Goal: Entertainment & Leisure: Consume media (video, audio)

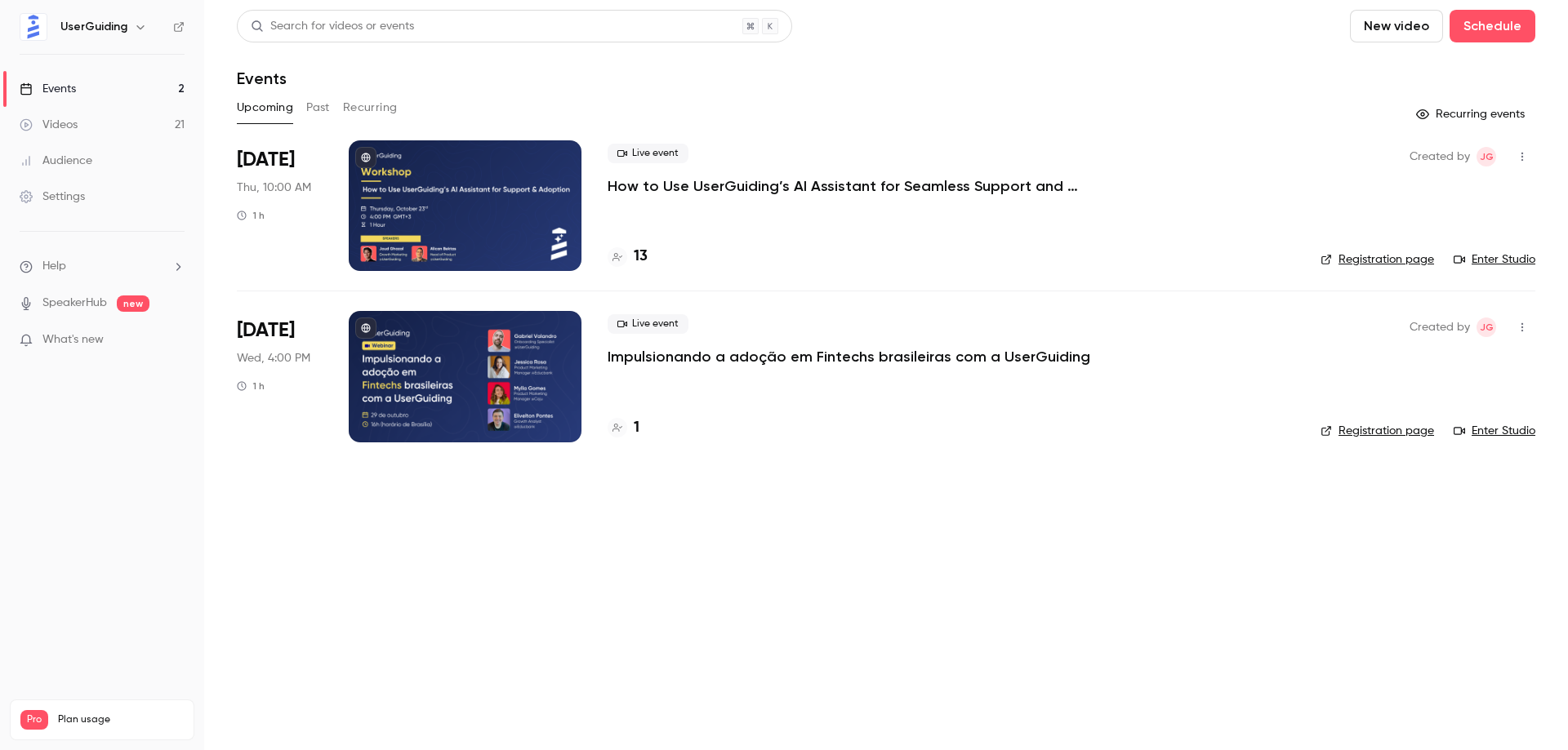
click at [309, 104] on button "Past" at bounding box center [319, 108] width 24 height 26
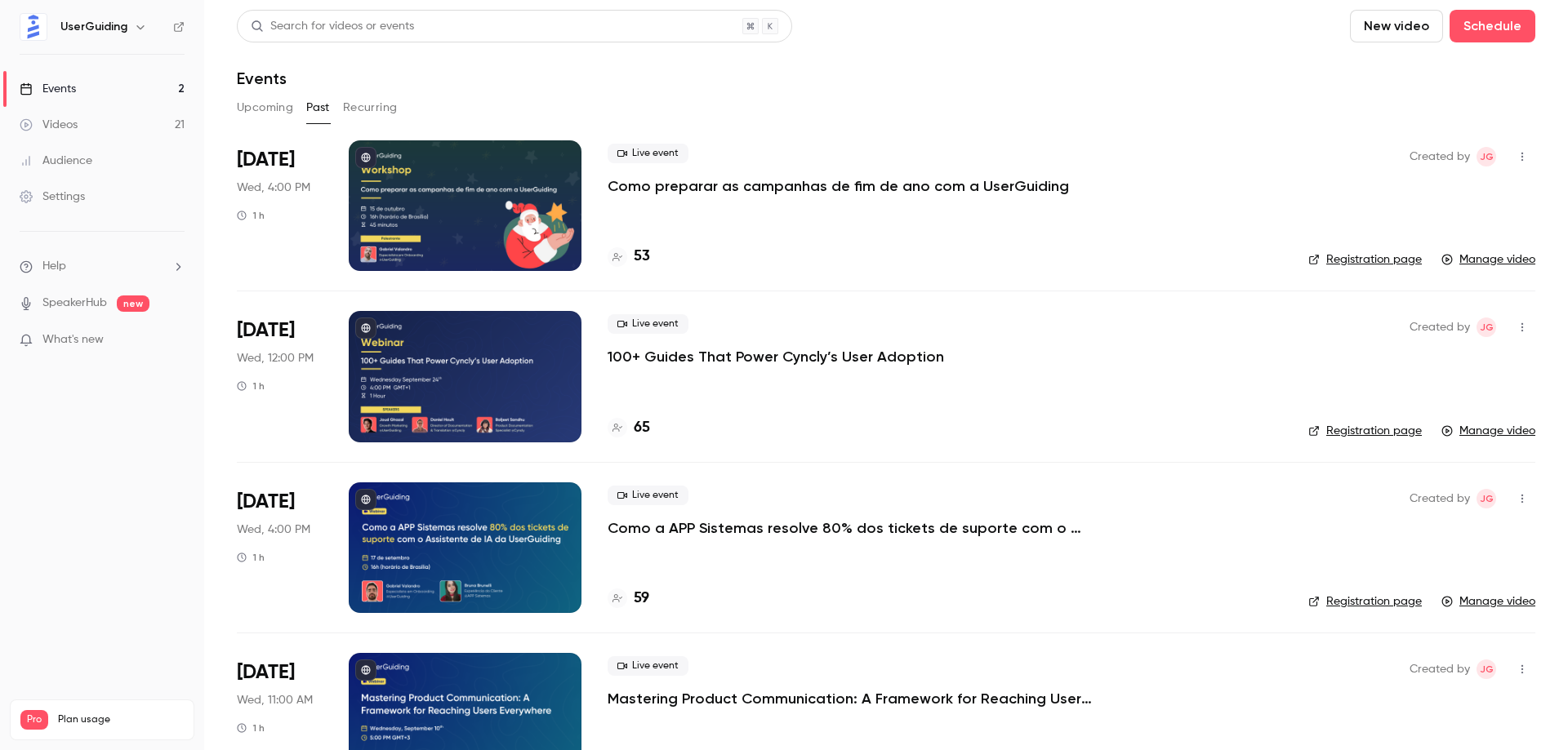
click at [741, 183] on p "Como preparar as campanhas de fim de ano com a UserGuiding" at bounding box center [839, 186] width 462 height 20
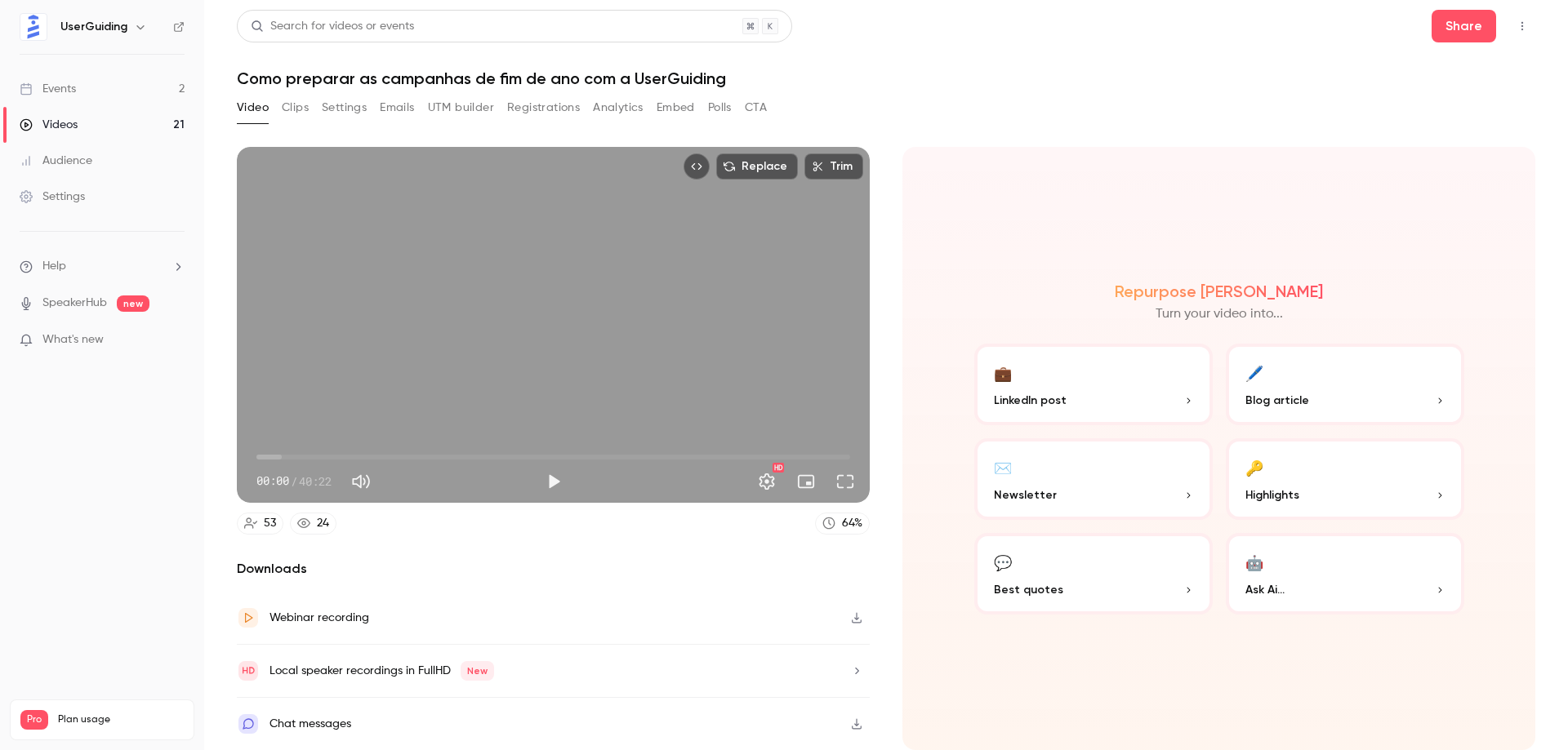
click at [297, 103] on button "Clips" at bounding box center [294, 108] width 27 height 26
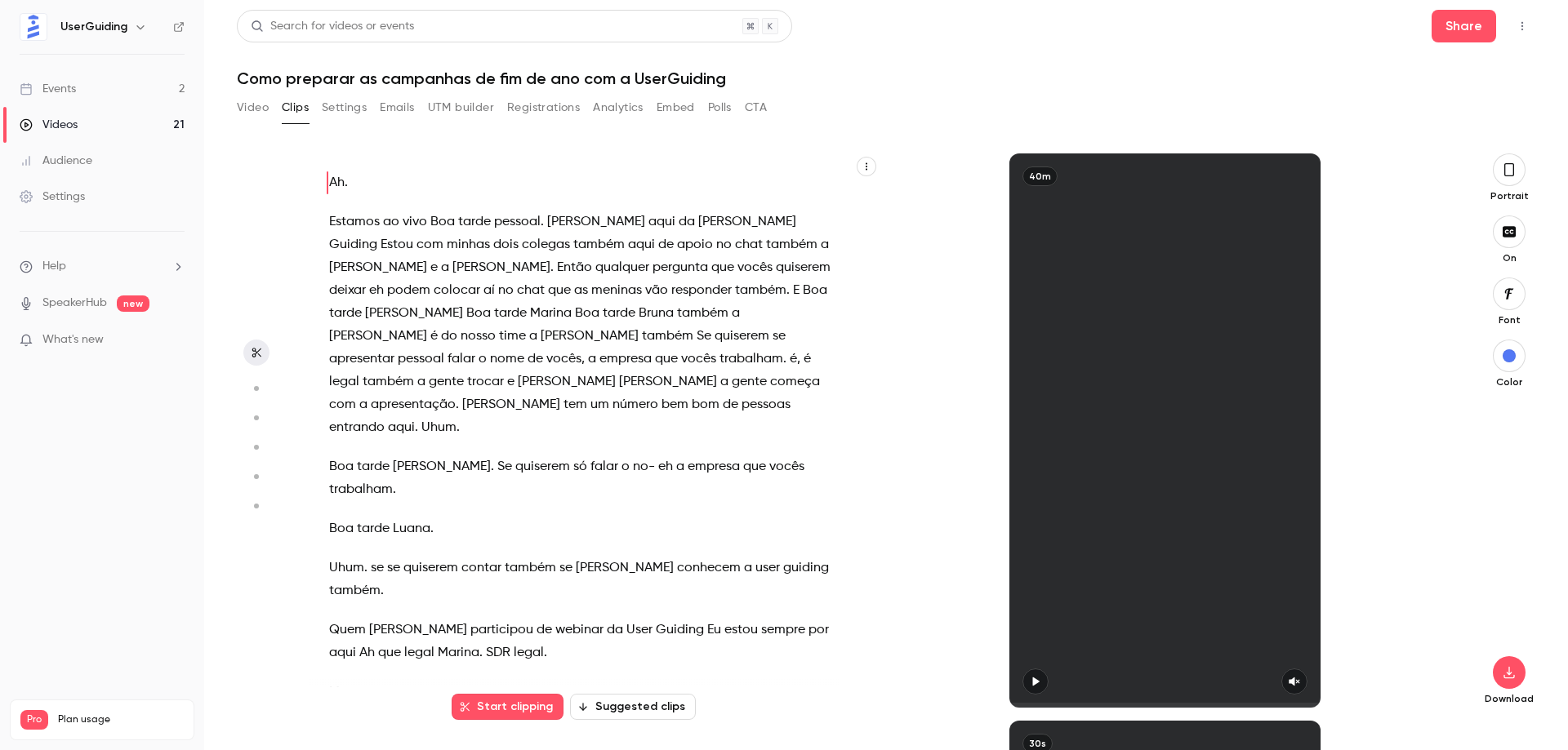
scroll to position [381, 0]
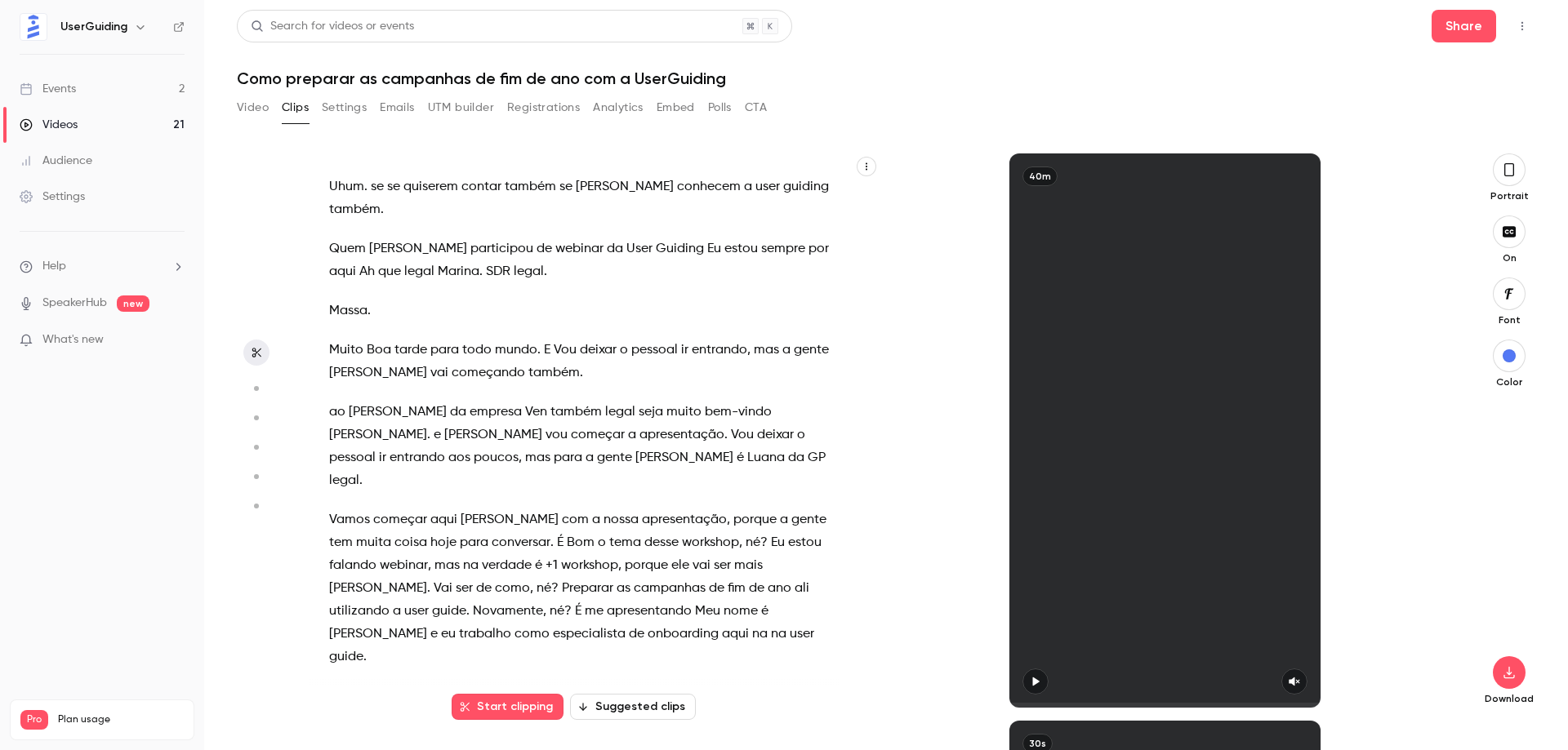
click at [643, 706] on button "Suggested clips" at bounding box center [633, 707] width 126 height 26
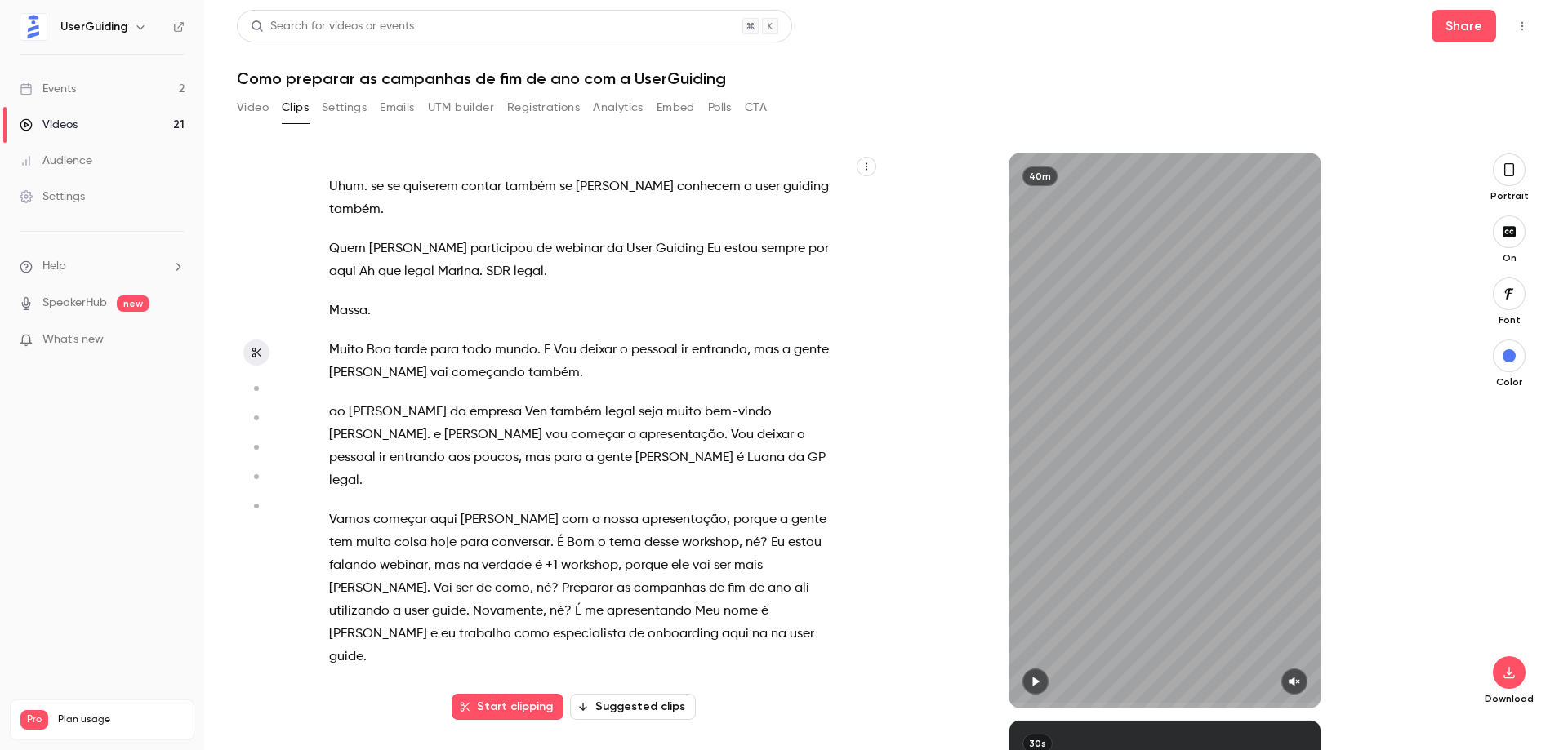
scroll to position [0, 0]
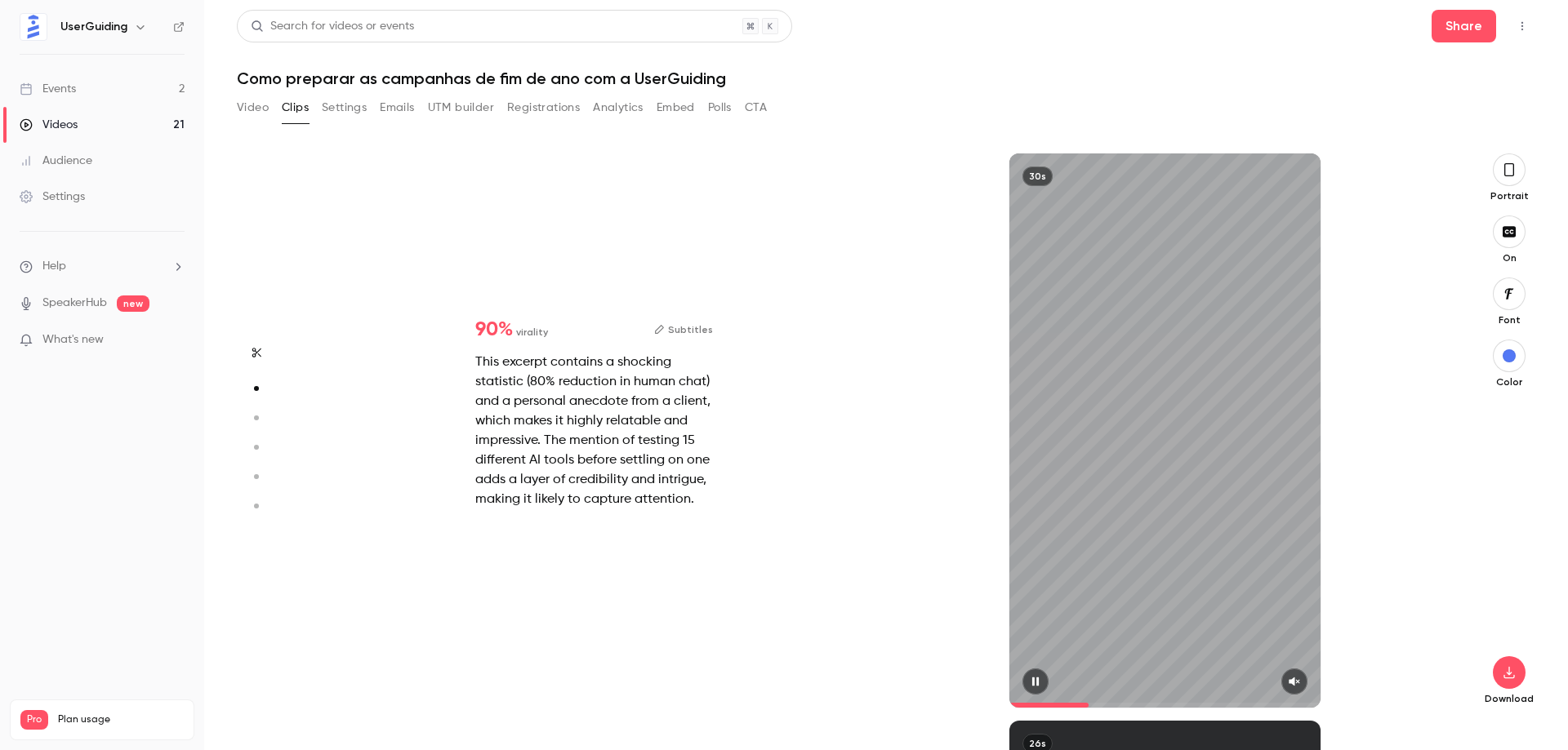
click at [1297, 683] on icon "button" at bounding box center [1294, 682] width 10 height 9
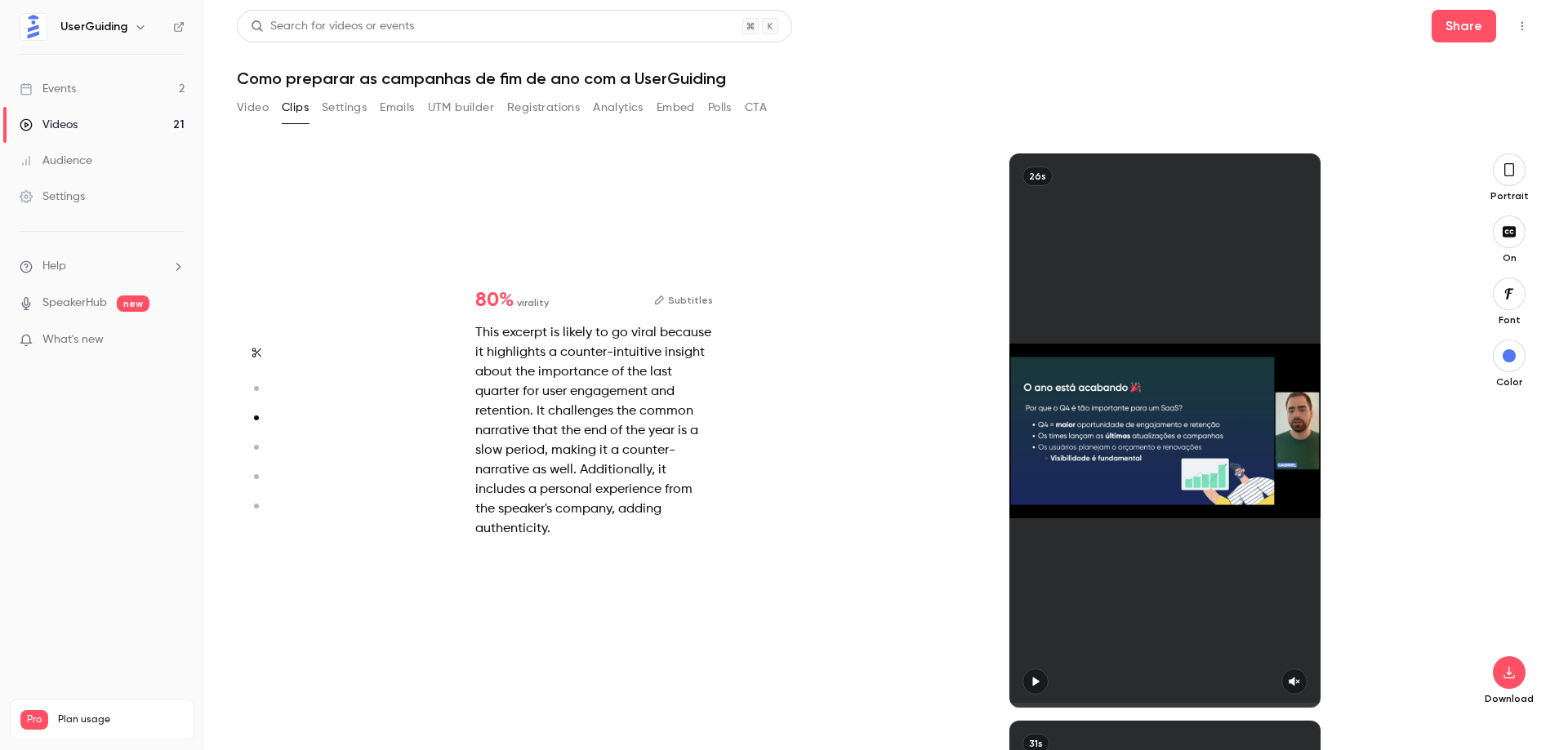
type input "*"
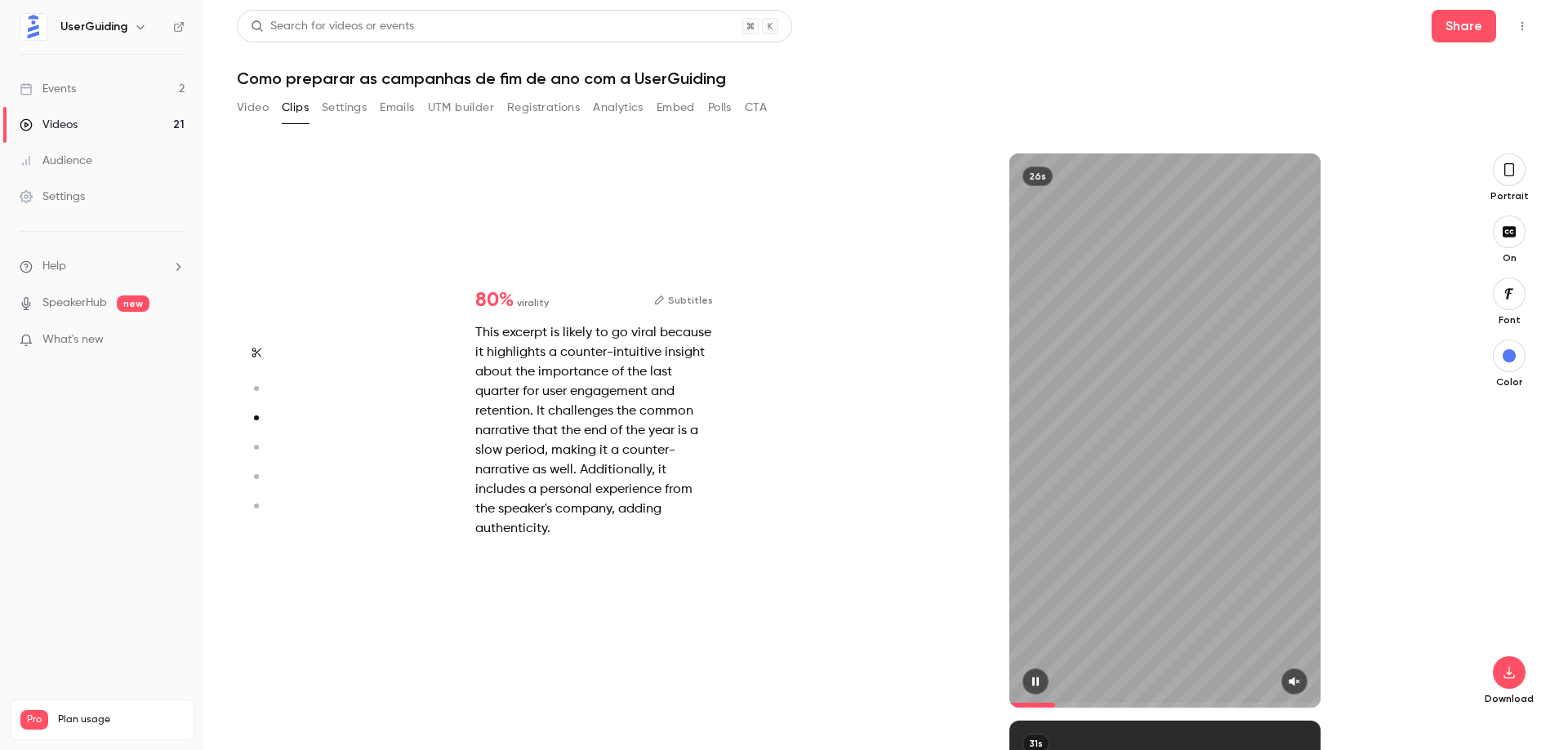
click at [1303, 683] on button "button" at bounding box center [1294, 682] width 26 height 26
click at [1498, 179] on button "button" at bounding box center [1509, 170] width 33 height 33
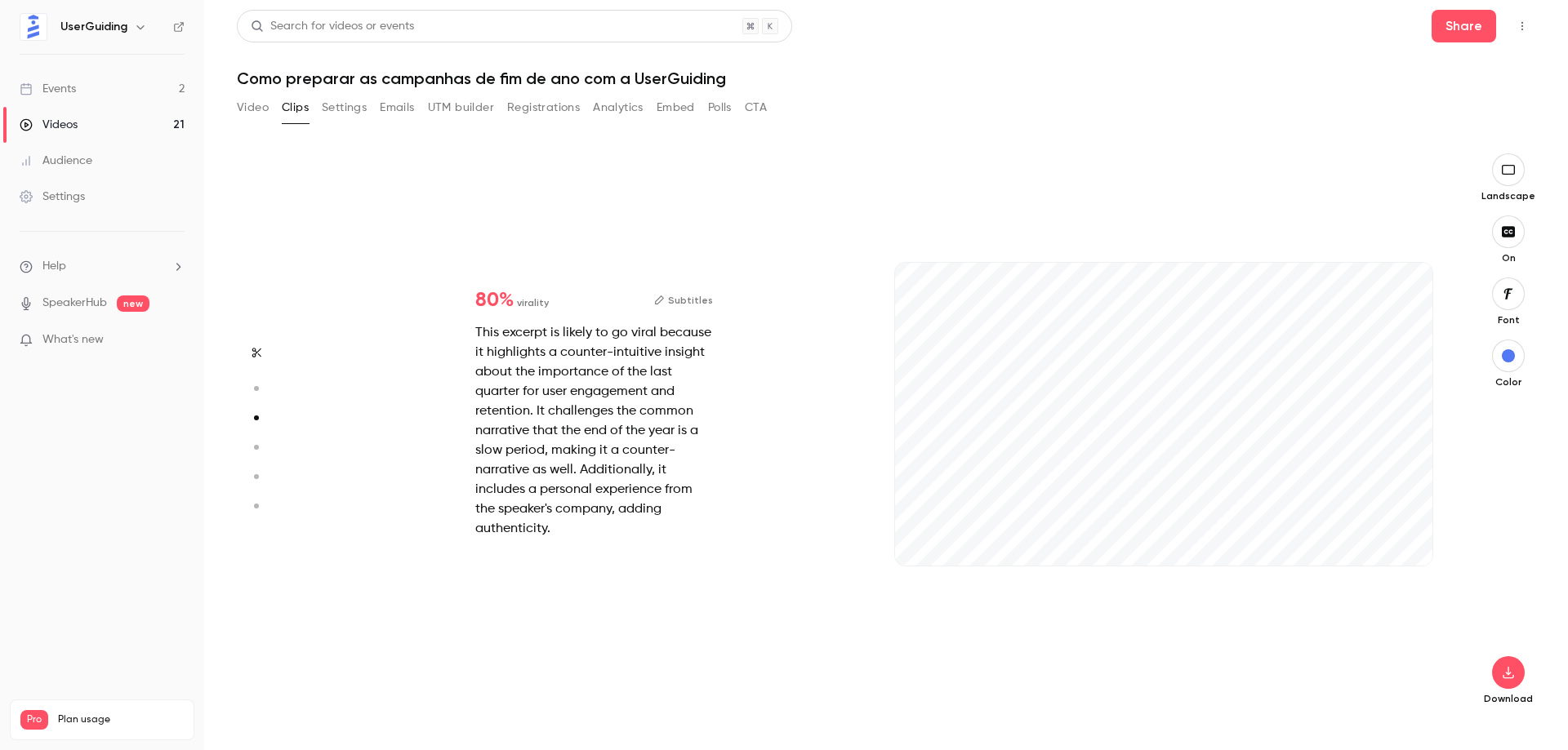
click at [1505, 178] on button "button" at bounding box center [1509, 170] width 33 height 33
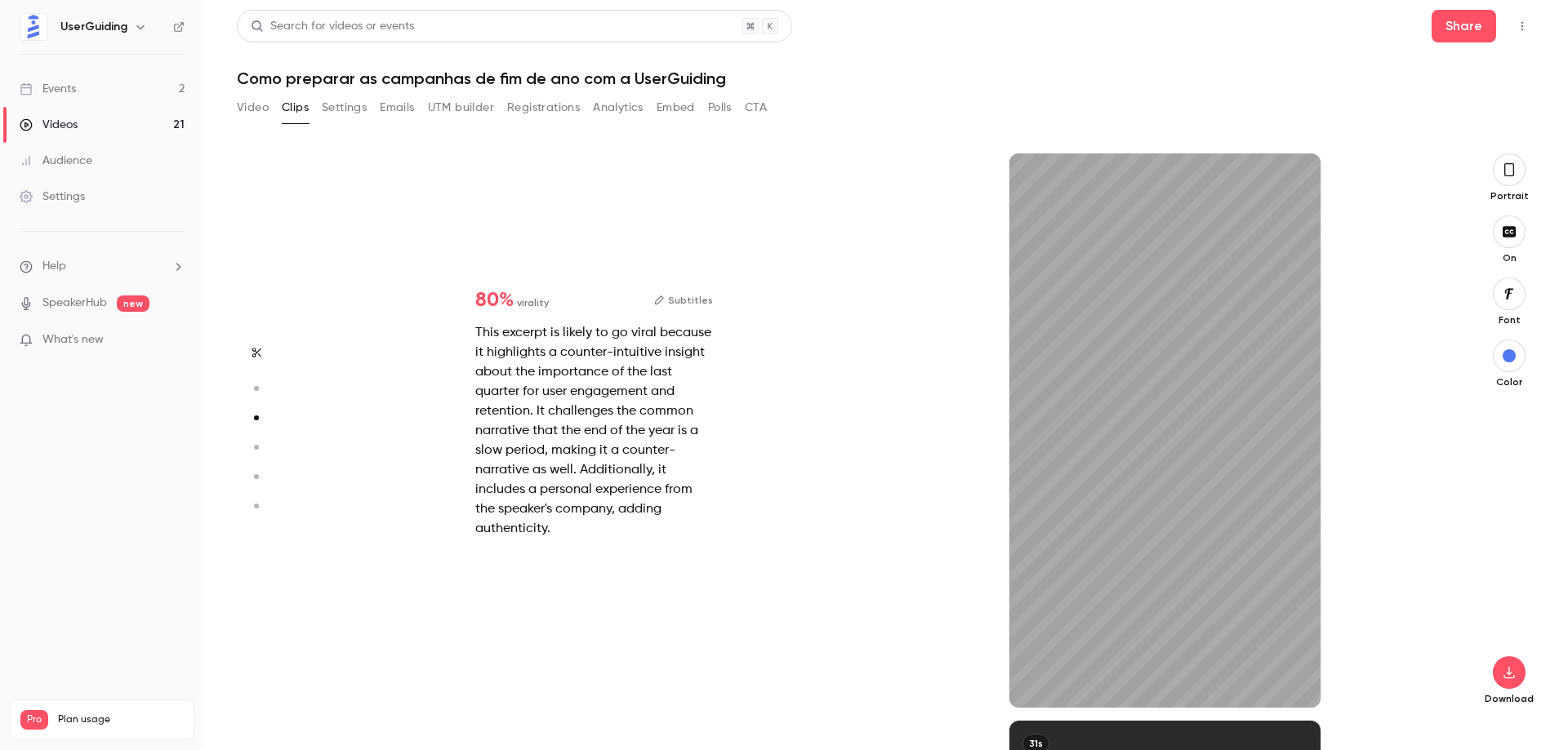
scroll to position [567, 0]
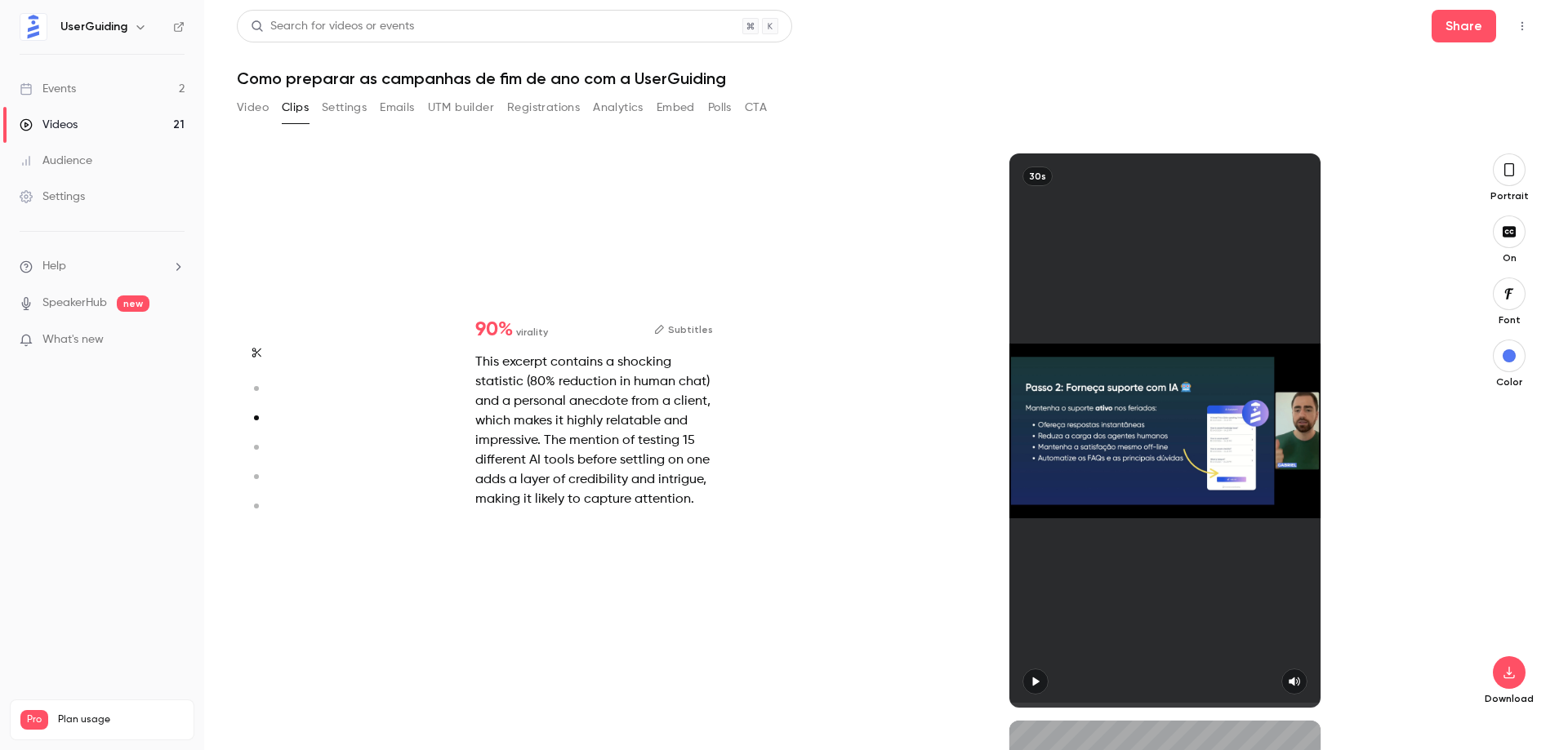
type input "*"
click at [247, 104] on button "Video" at bounding box center [252, 108] width 32 height 26
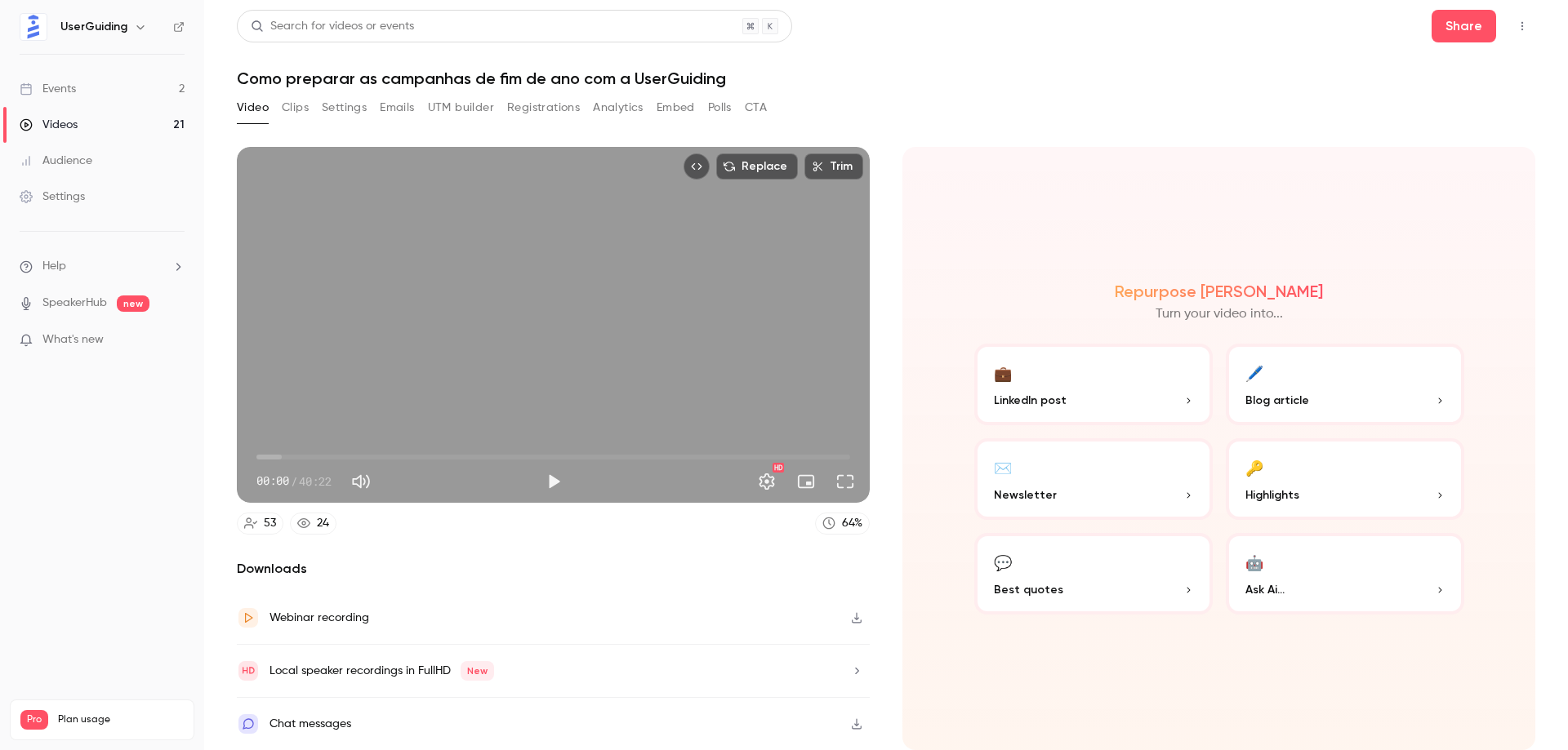
click at [773, 102] on div "Video Clips Settings Emails UTM builder Registrations Analytics Embed Polls CTA" at bounding box center [886, 111] width 1298 height 33
click at [1535, 24] on main "Search for videos or events Share Como preparar as campanhas de fim de ano com …" at bounding box center [886, 375] width 1364 height 750
click at [1524, 25] on icon "Top Bar Actions" at bounding box center [1522, 26] width 13 height 11
click at [1524, 25] on div at bounding box center [784, 375] width 1568 height 750
click at [540, 471] on button "Play" at bounding box center [554, 482] width 33 height 33
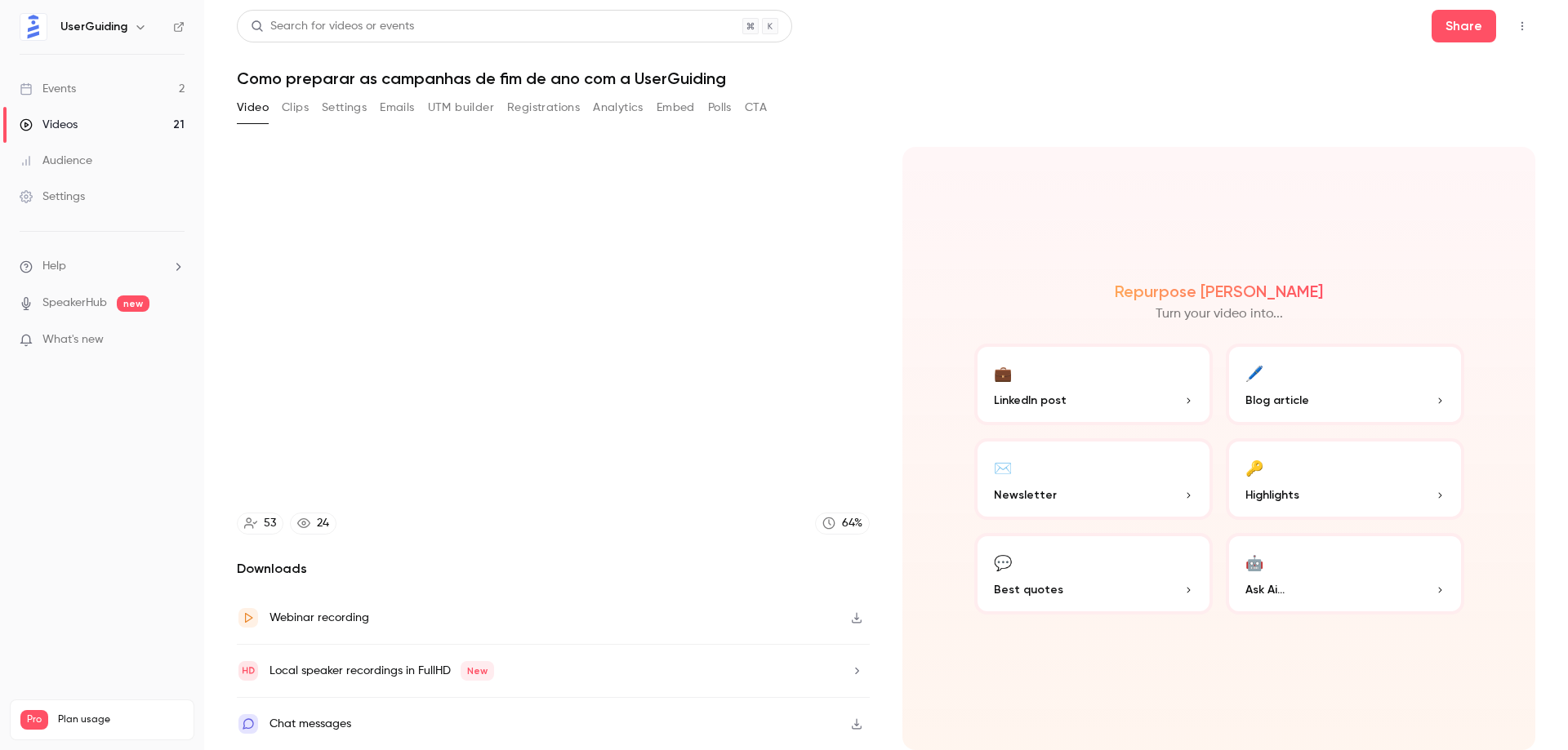
type input "****"
click at [298, 109] on button "Clips" at bounding box center [294, 108] width 27 height 26
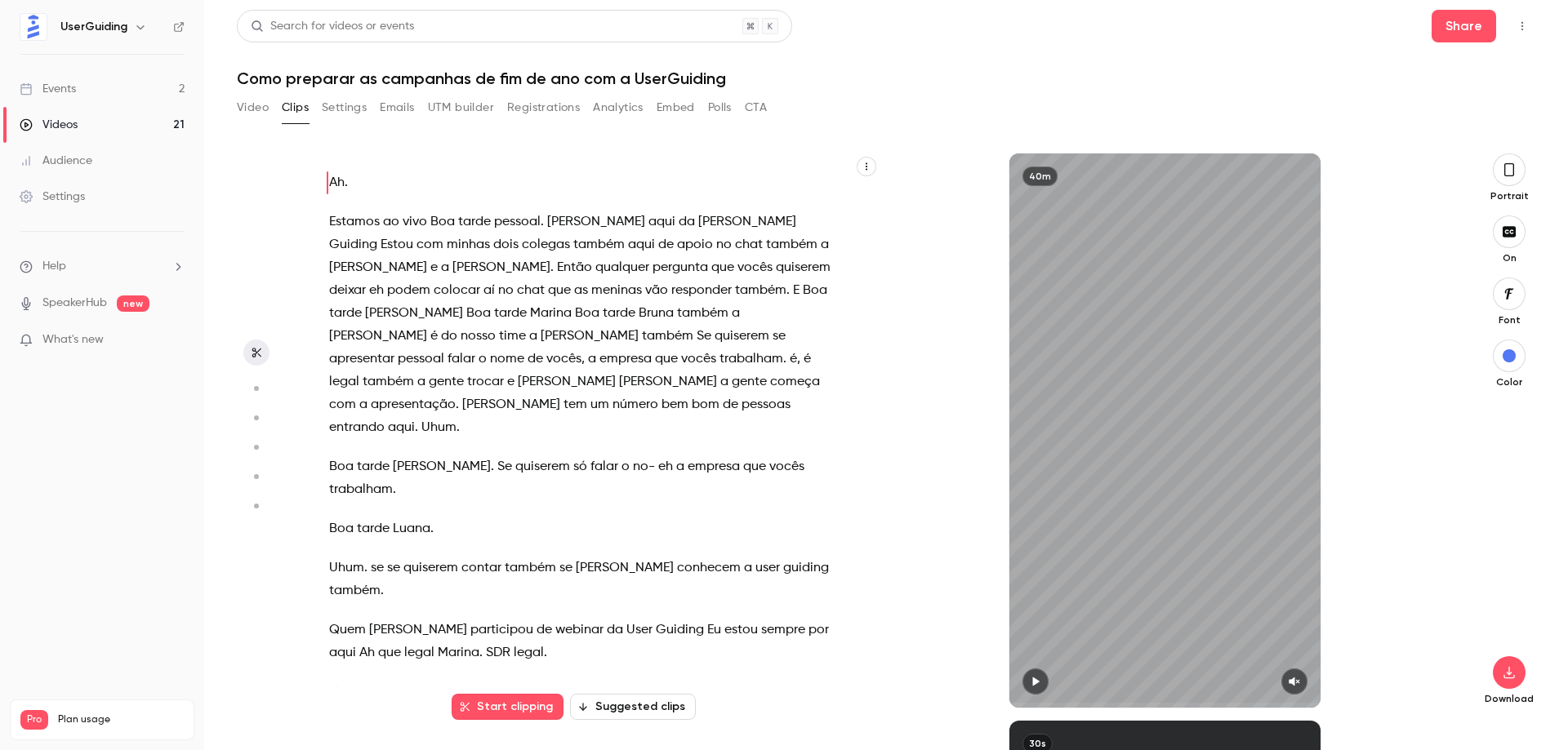
click at [872, 166] on button "button" at bounding box center [866, 166] width 20 height 20
click at [793, 207] on div "Copy transcript" at bounding box center [800, 205] width 124 height 16
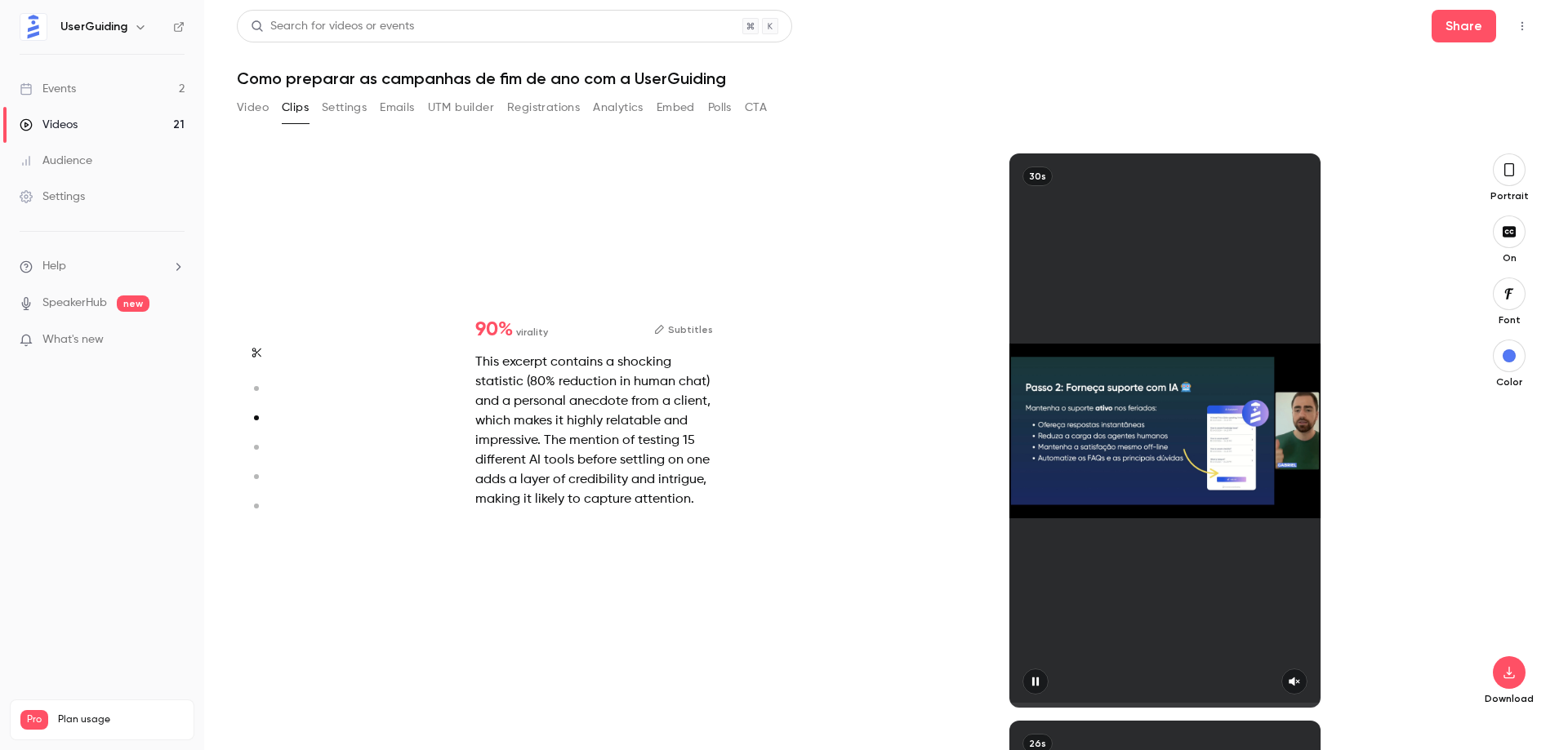
type input "*"
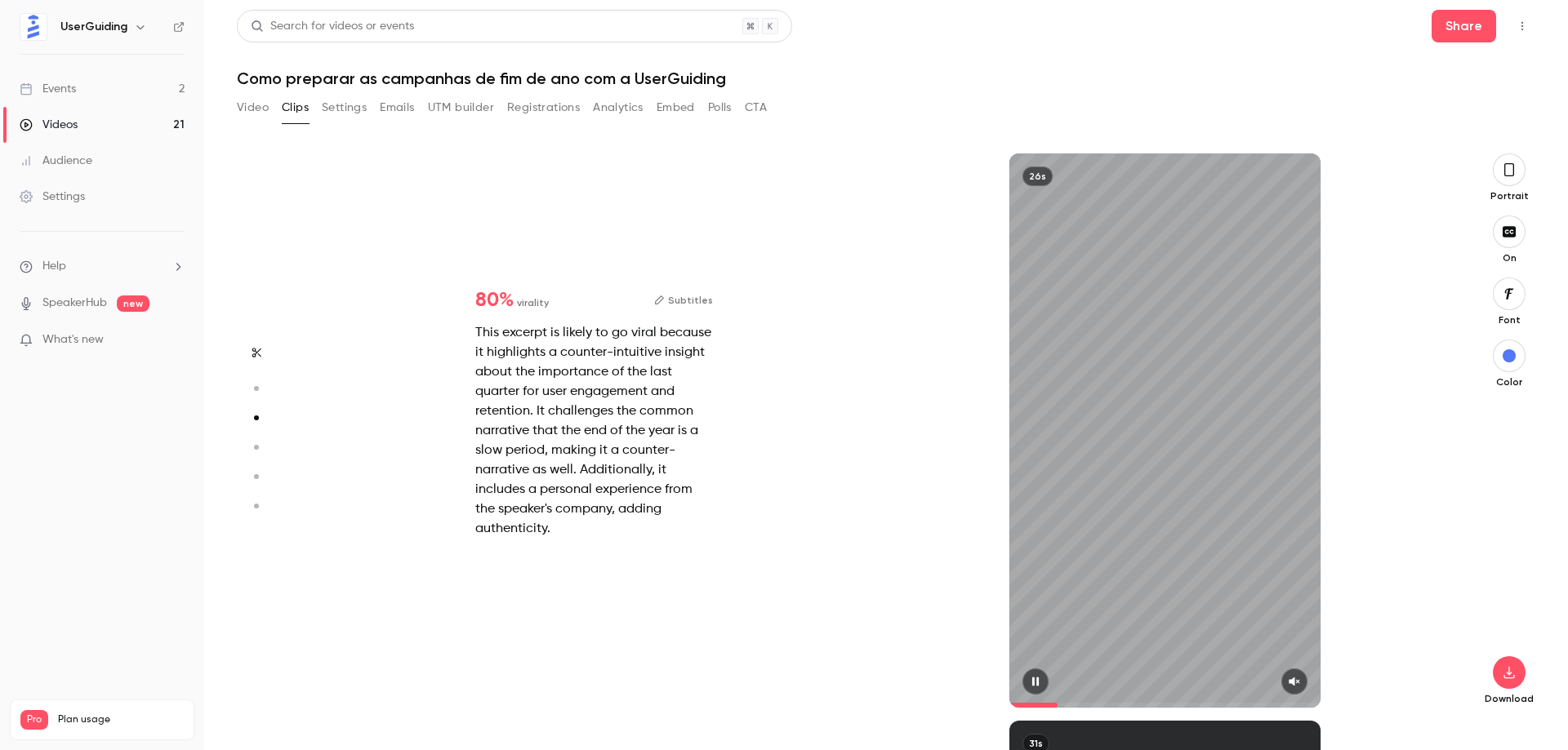
click at [1296, 680] on icon "button" at bounding box center [1293, 681] width 13 height 11
type input "*"
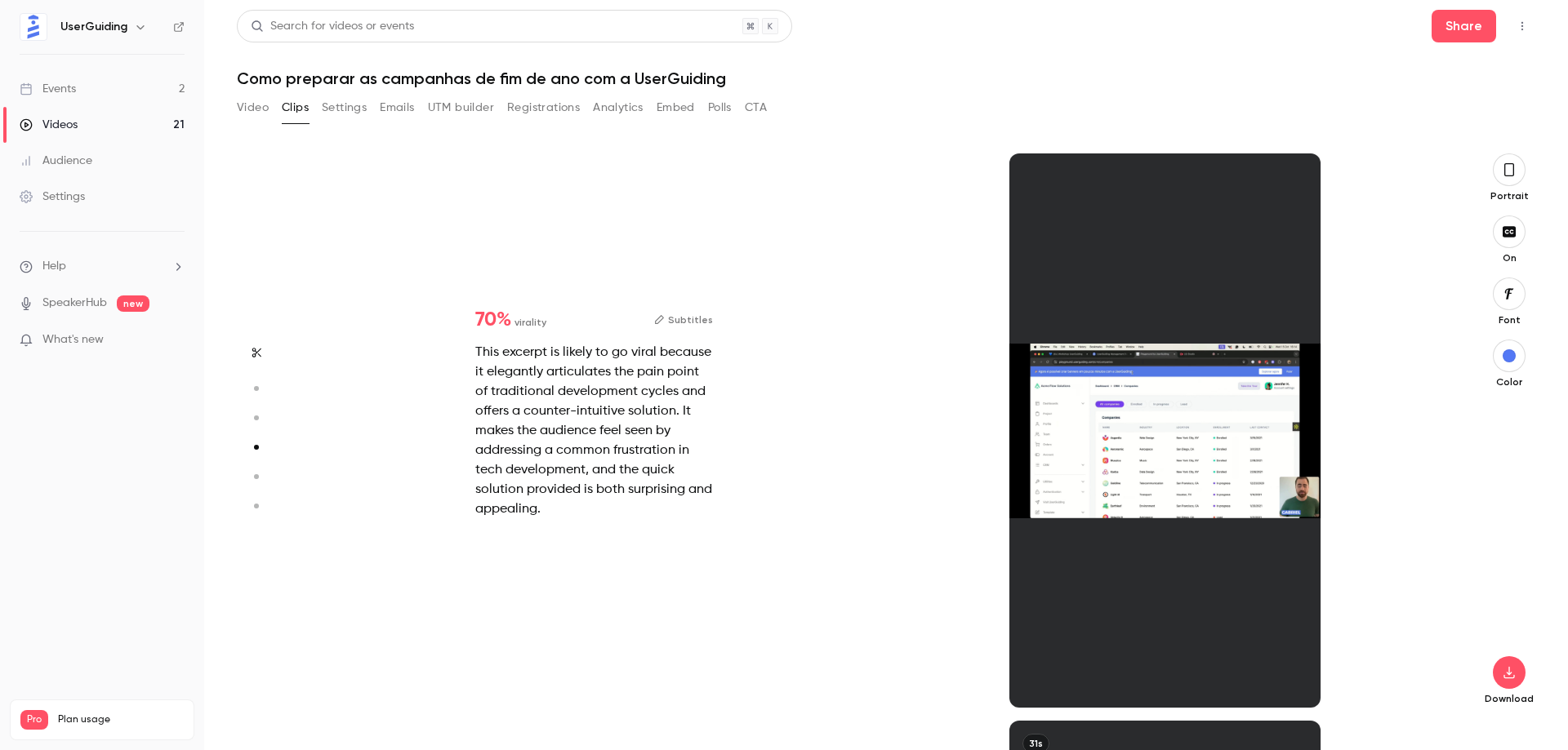
scroll to position [1702, 0]
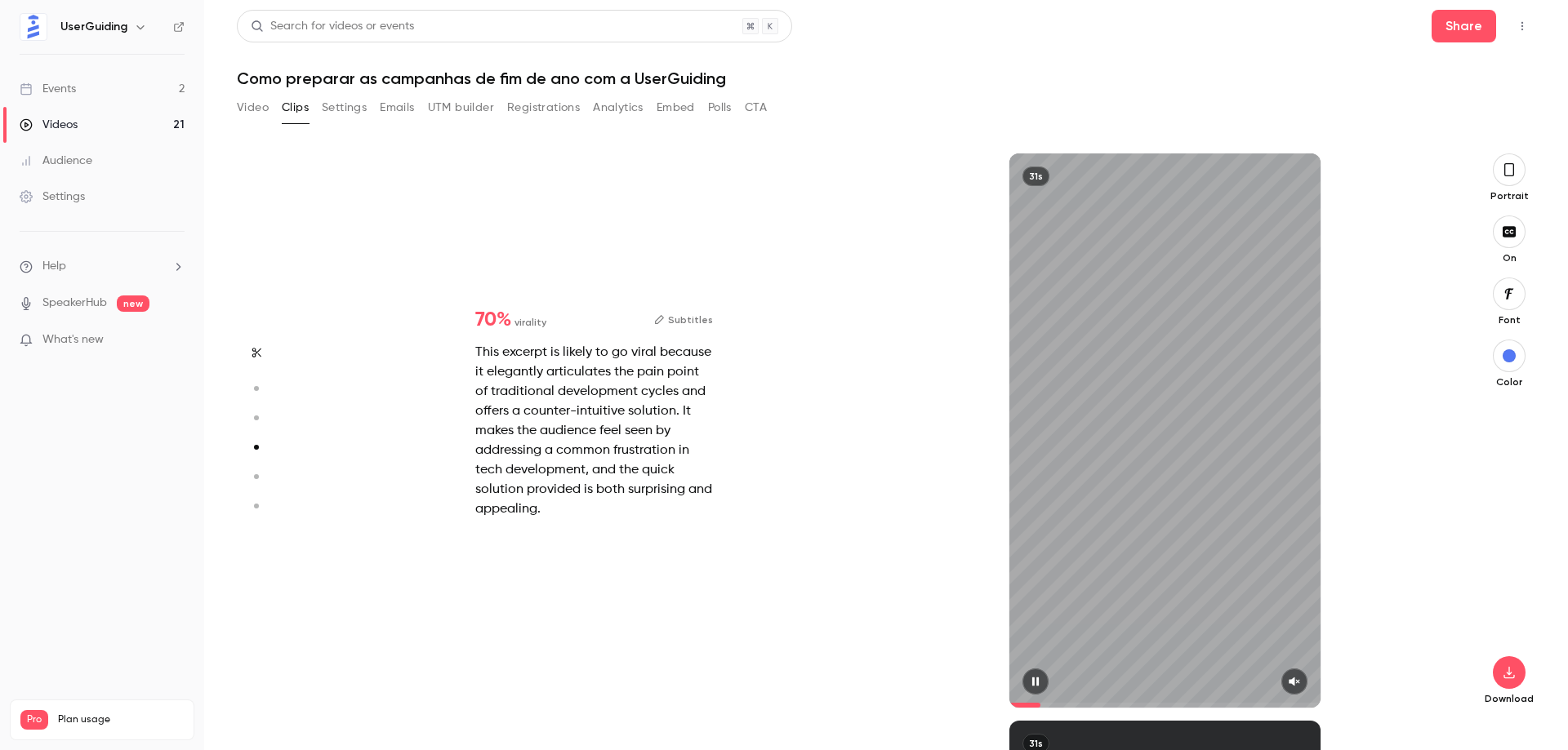
click at [1295, 675] on button "button" at bounding box center [1294, 682] width 26 height 26
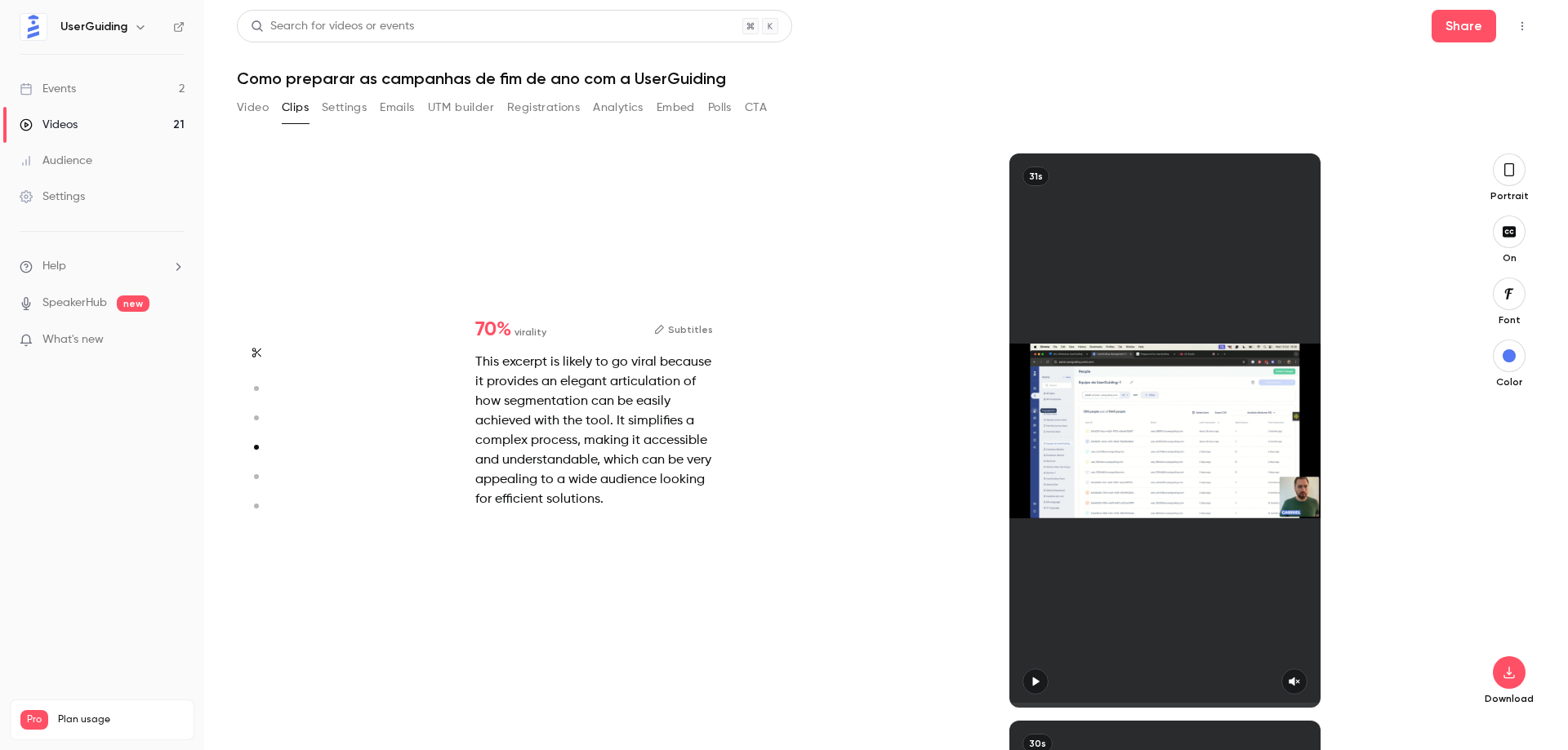
type input "*"
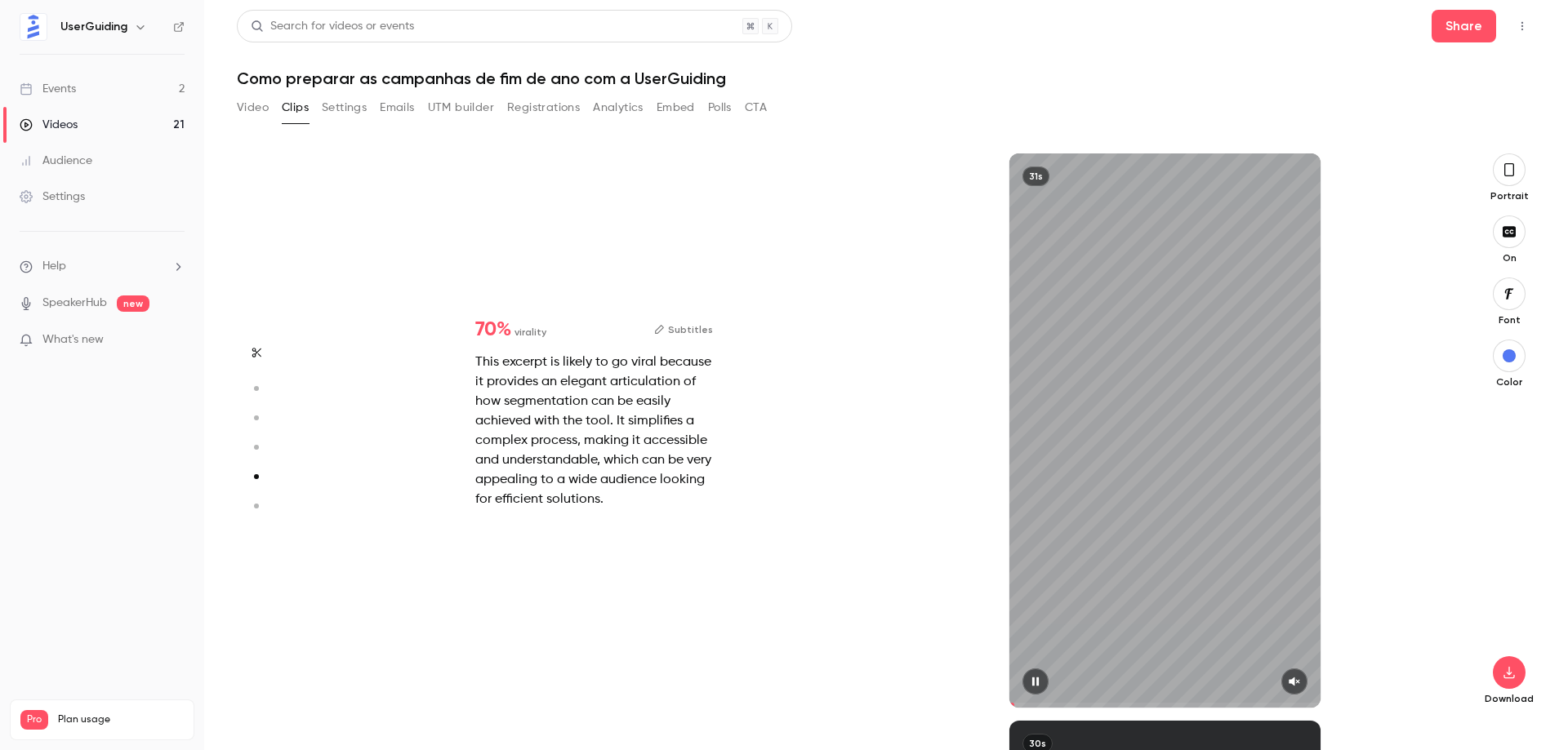
click at [1300, 687] on button "button" at bounding box center [1294, 682] width 26 height 26
click at [685, 326] on button "Subtitles" at bounding box center [684, 330] width 59 height 20
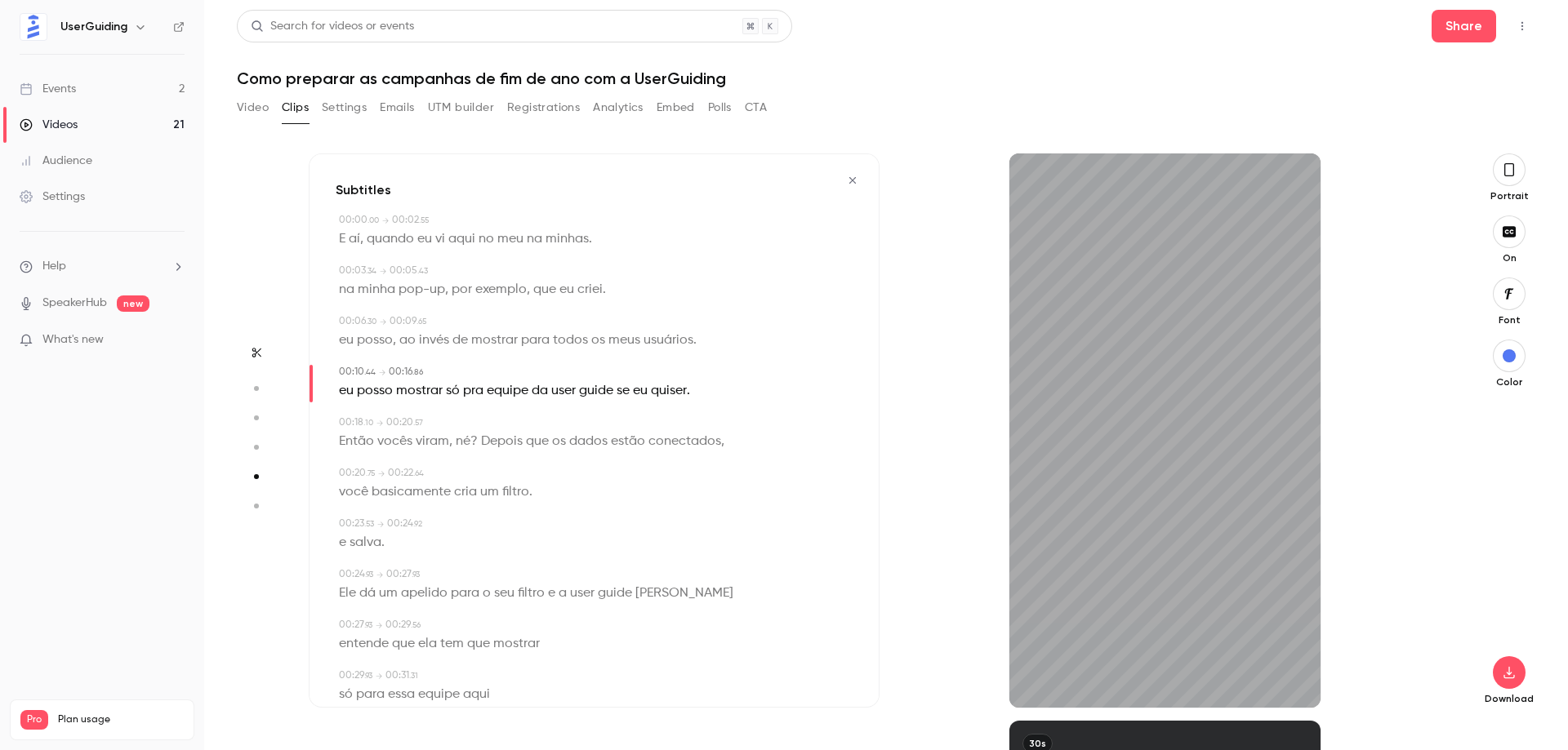
click at [846, 178] on icon "button" at bounding box center [852, 180] width 13 height 11
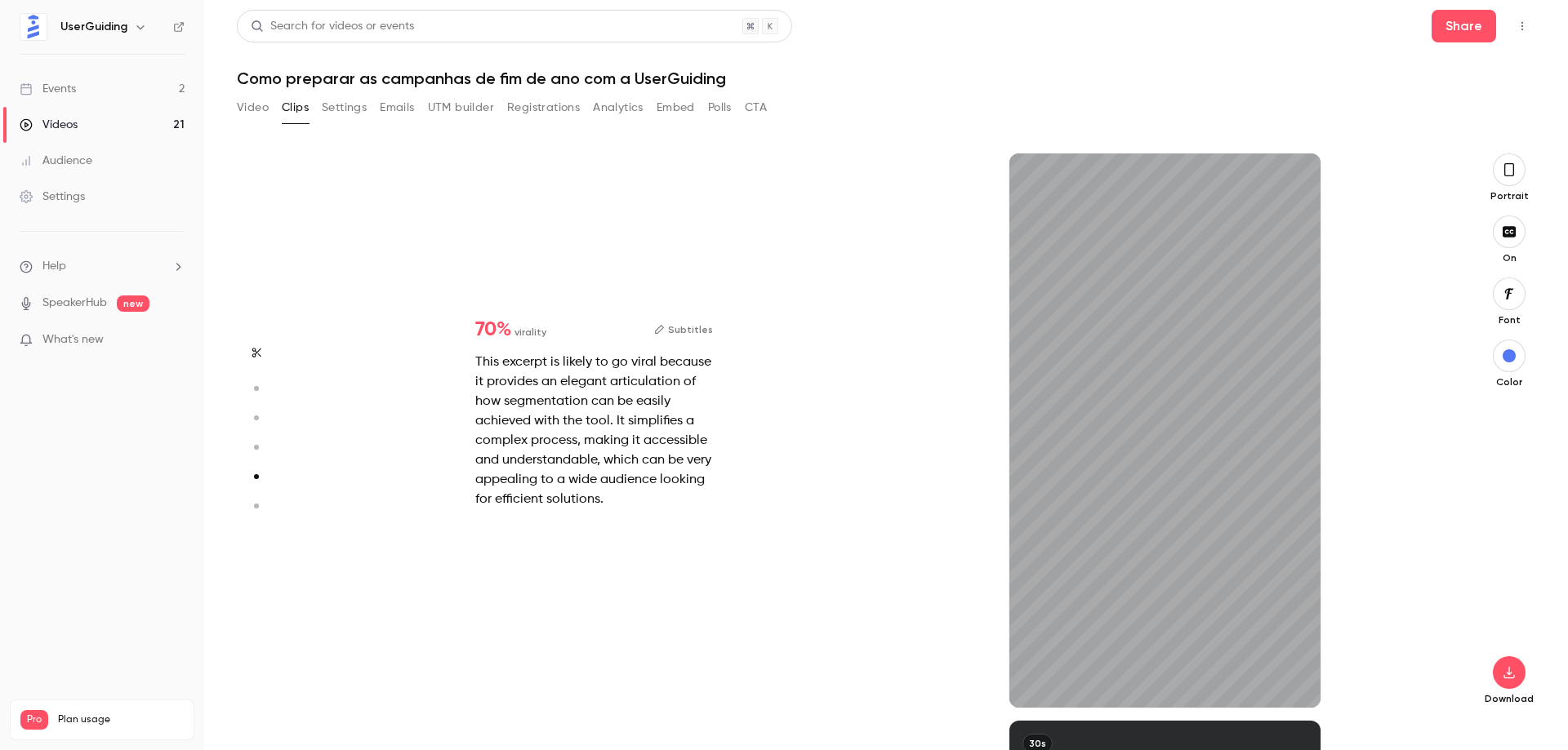
type input "*"
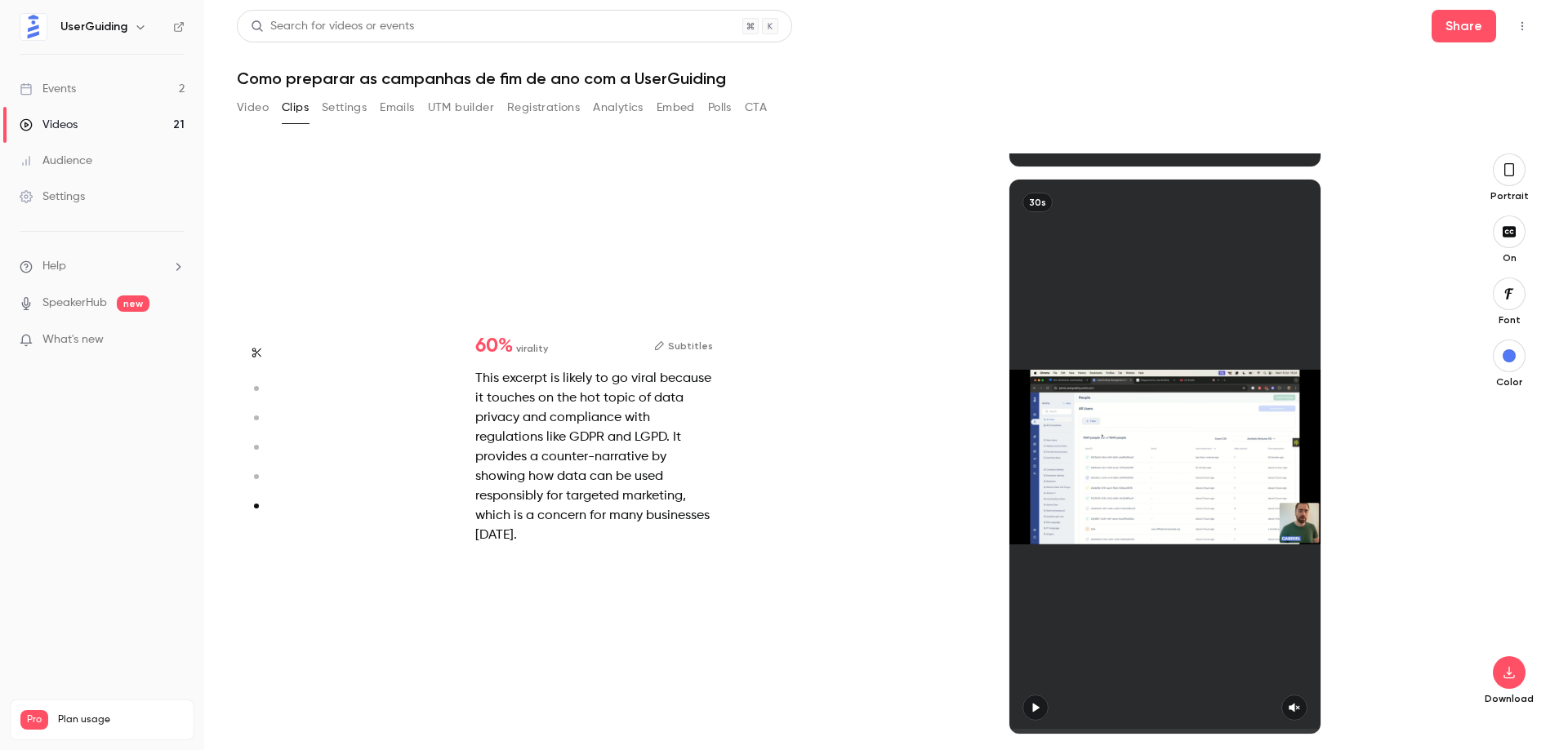
scroll to position [2811, 0]
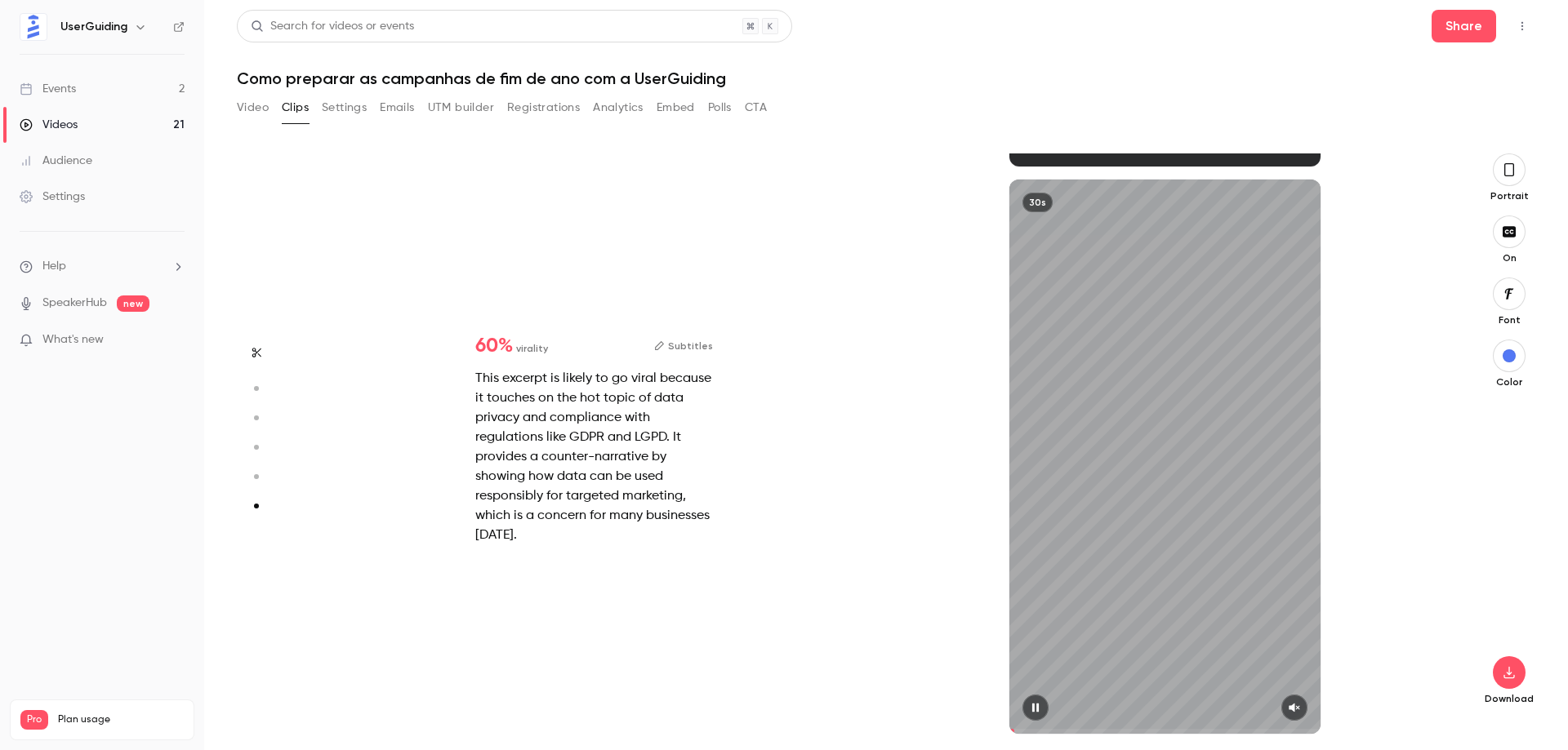
click at [1287, 706] on icon "button" at bounding box center [1293, 708] width 13 height 11
click at [259, 350] on icon "button" at bounding box center [257, 352] width 9 height 9
type input "*"
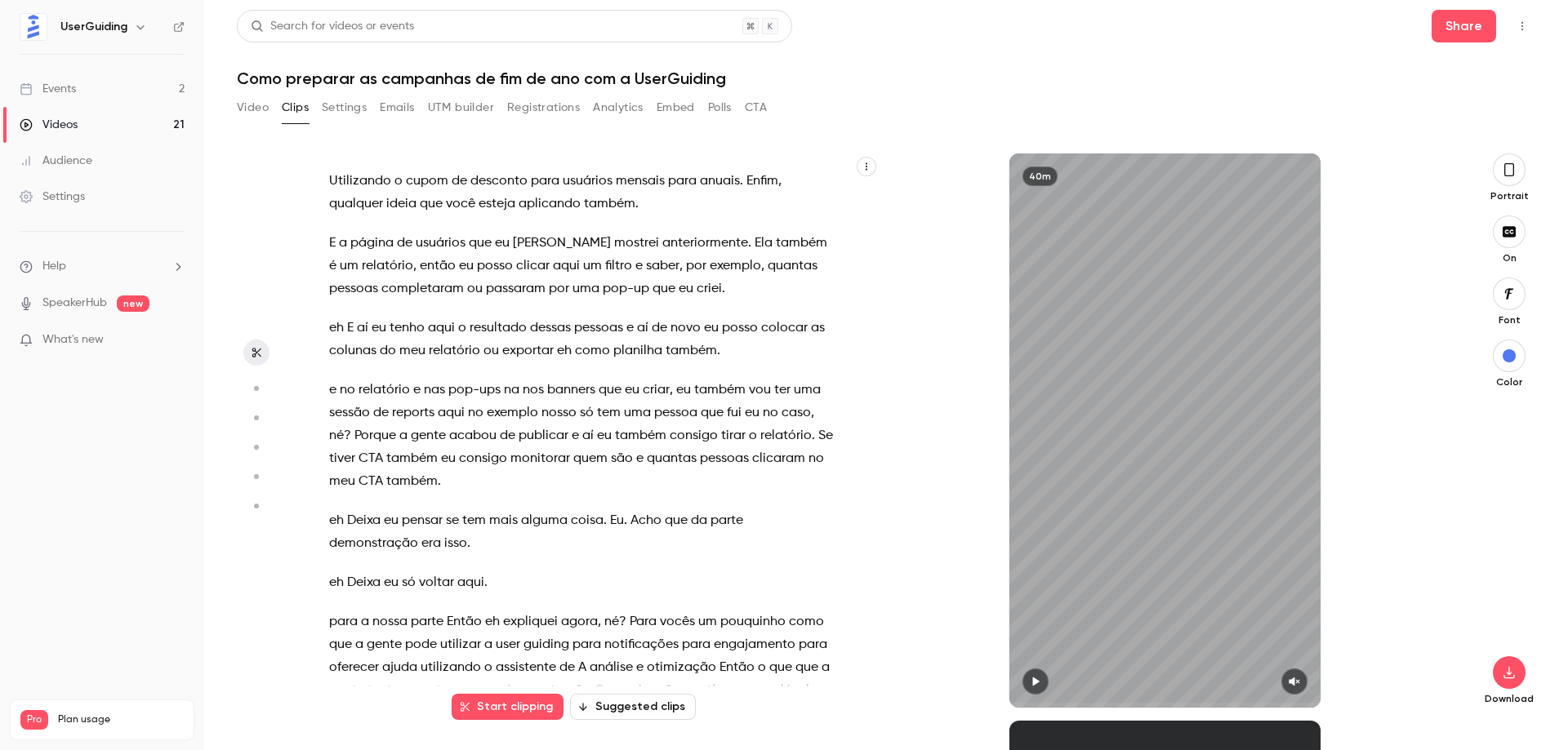
scroll to position [2122, 0]
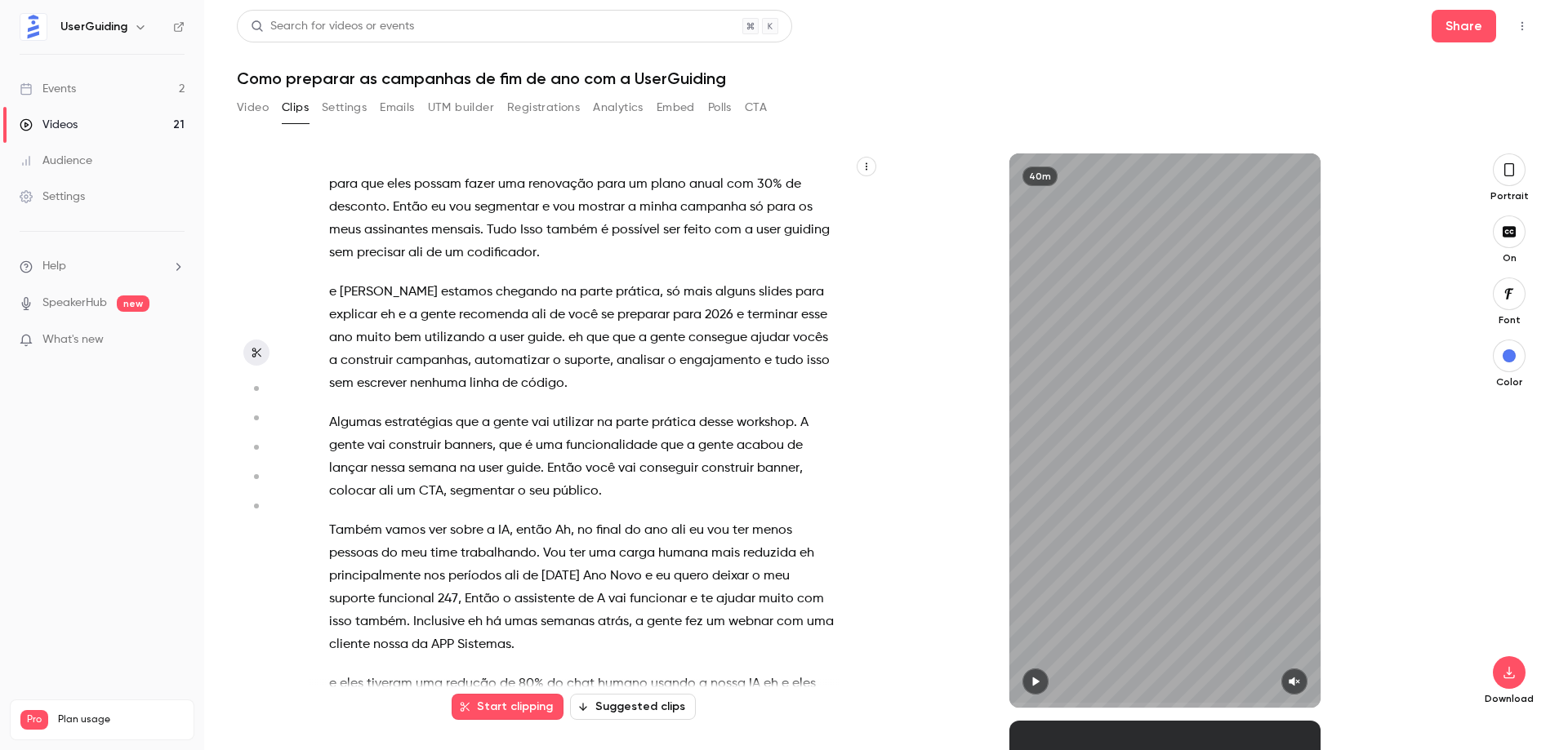
click at [331, 519] on span "Também" at bounding box center [356, 530] width 53 height 23
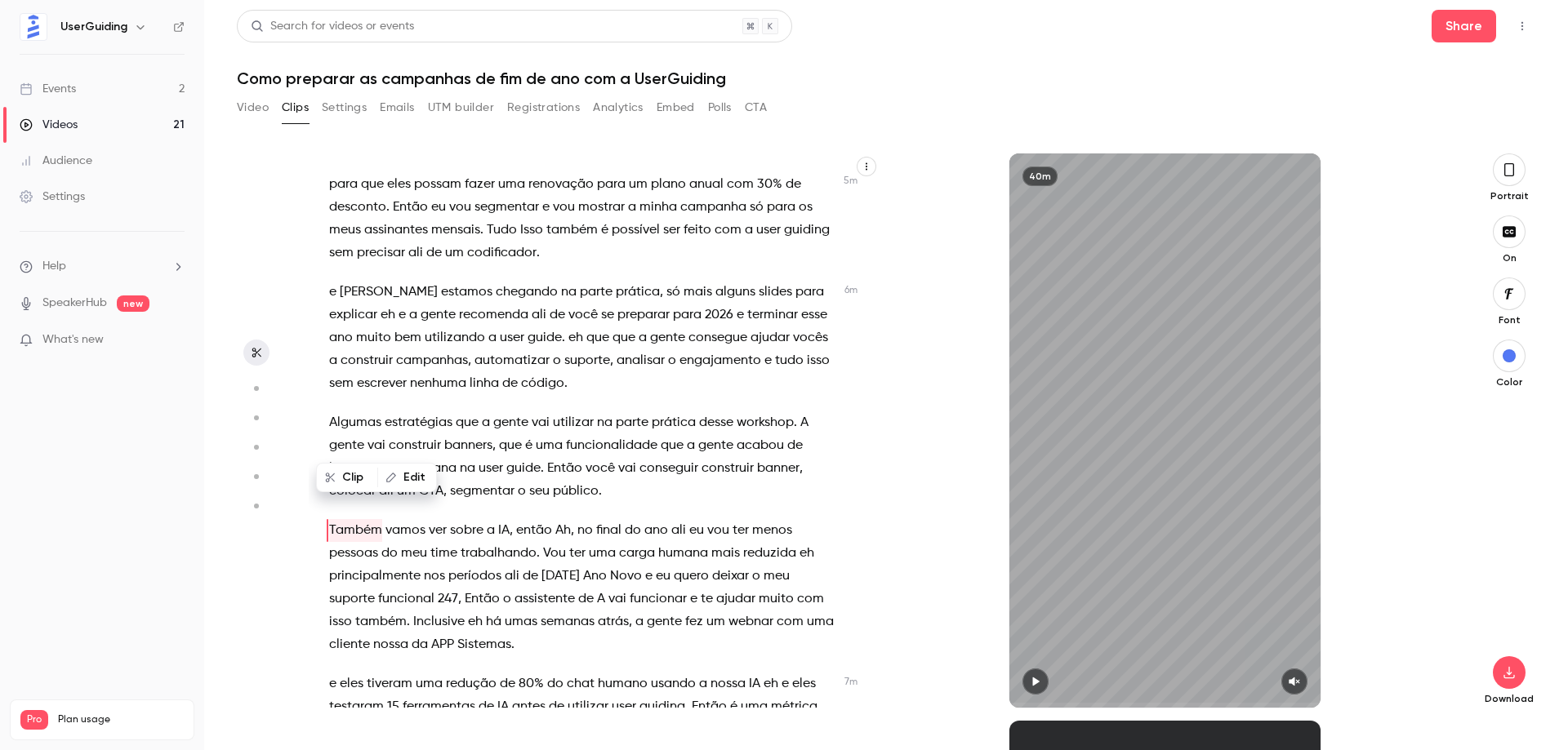
scroll to position [2053, 0]
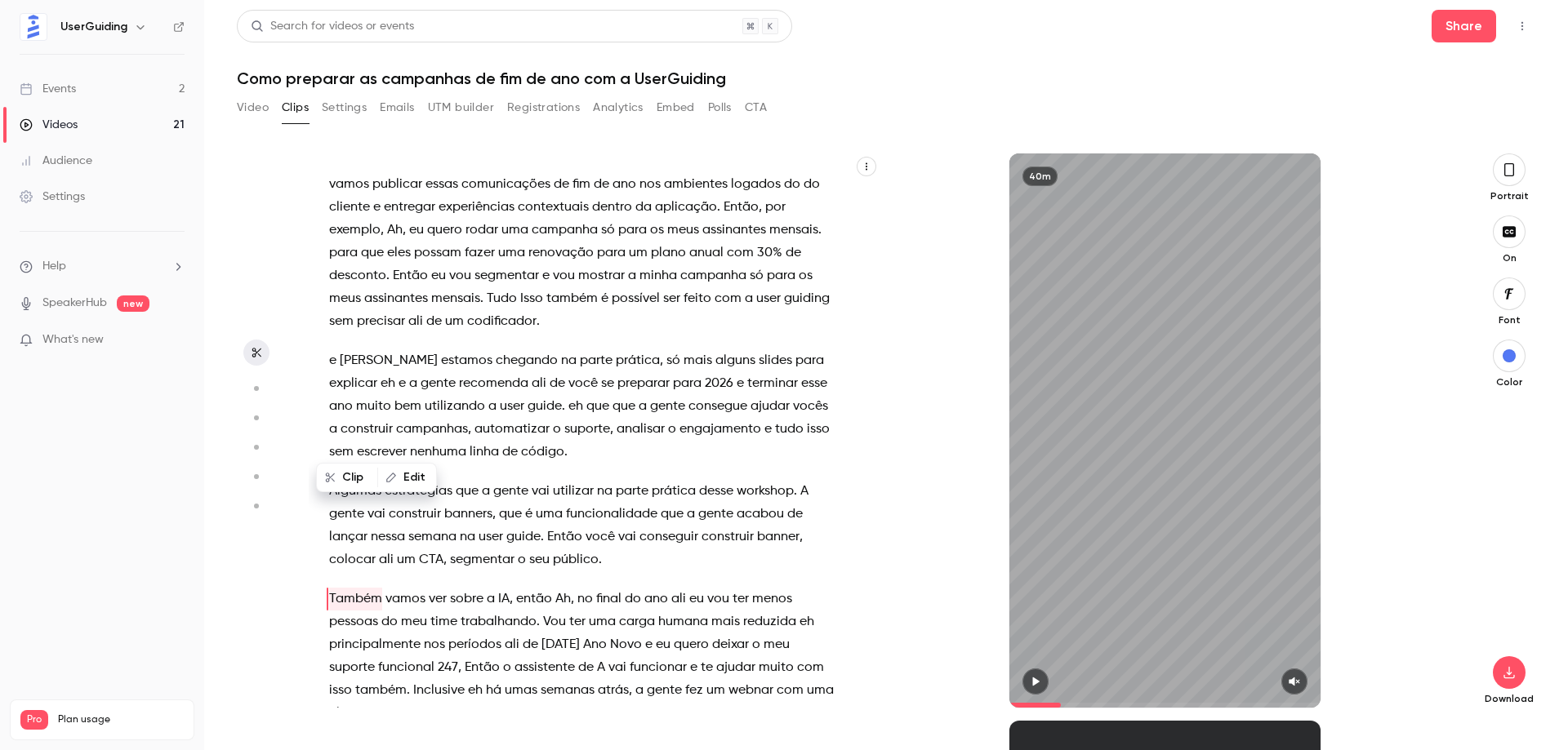
click at [1094, 472] on div "40m" at bounding box center [1165, 431] width 312 height 555
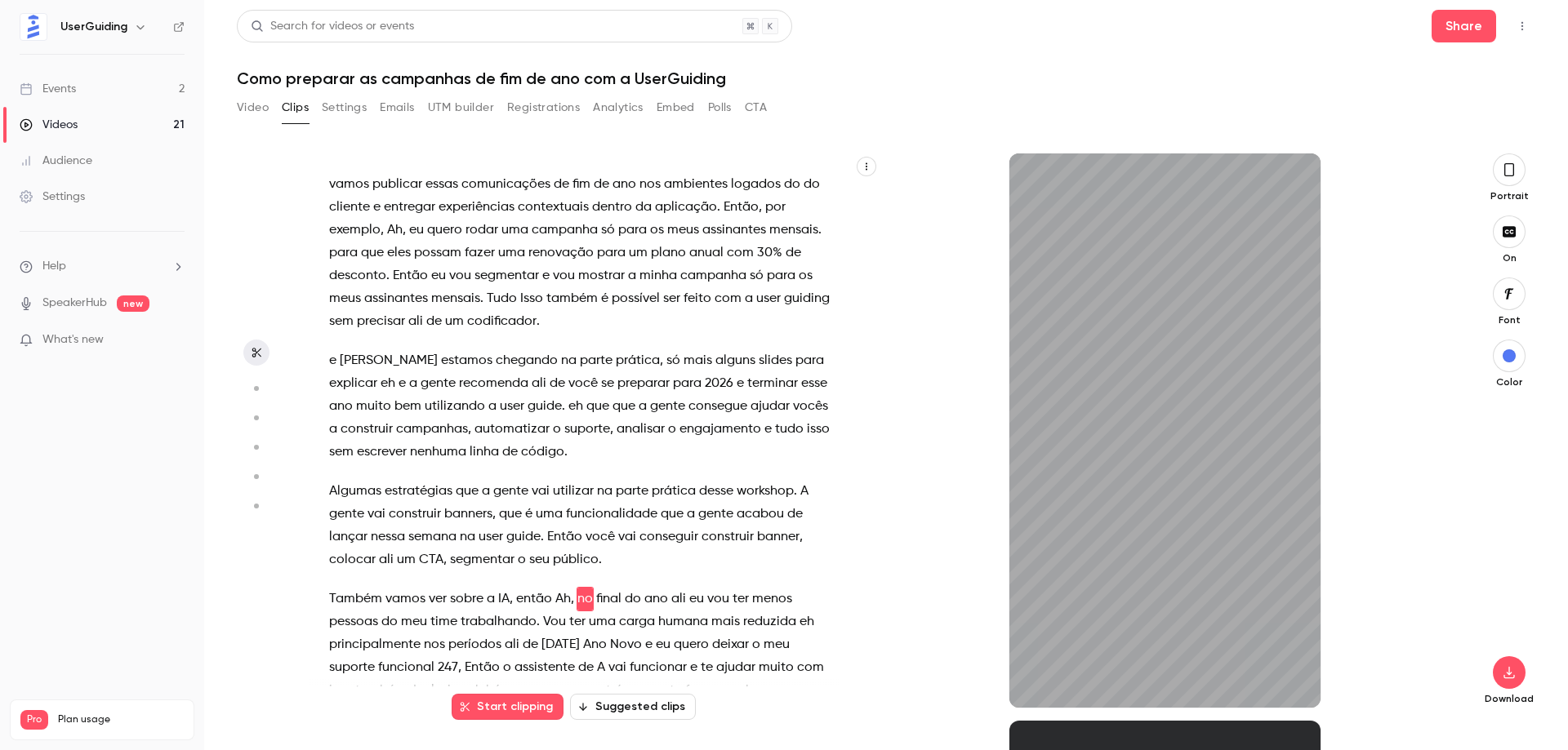
click at [325, 434] on div "Ah . Estamos ao vivo Boa tarde pessoal . [PERSON_NAME] aqui [PERSON_NAME] Guidi…" at bounding box center [589, 438] width 562 height 538
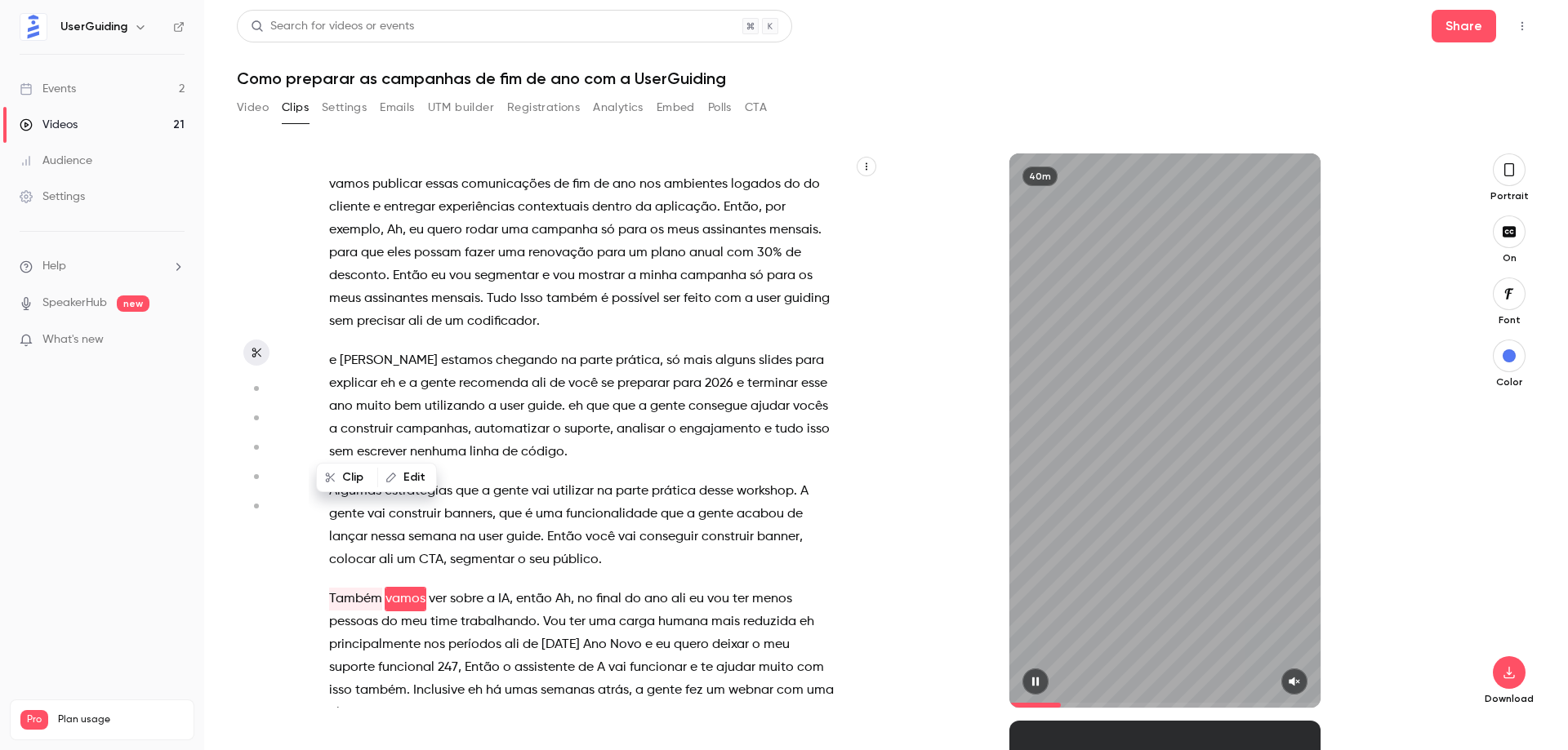
click at [1292, 685] on icon "button" at bounding box center [1294, 682] width 10 height 9
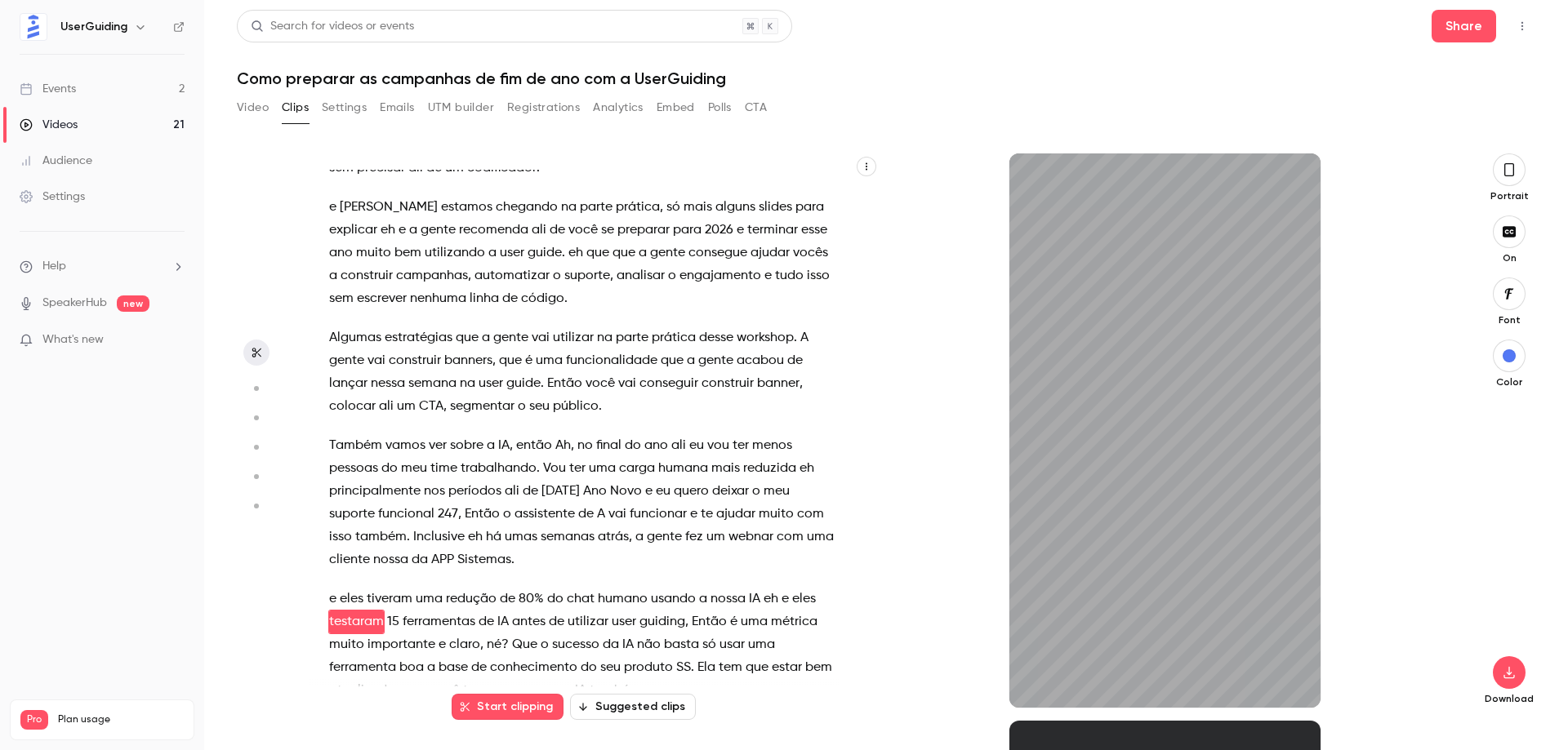
scroll to position [2229, 0]
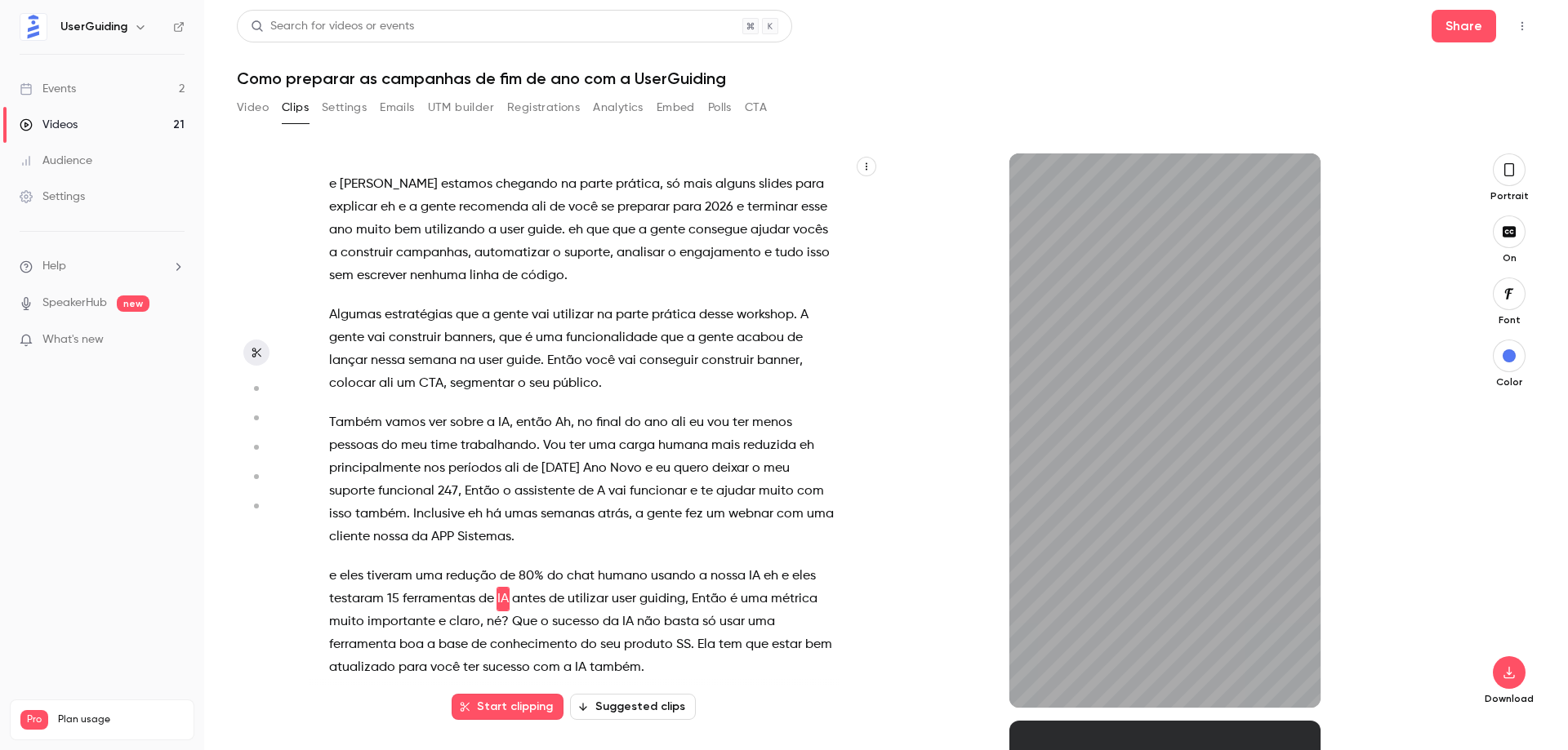
click at [256, 389] on circle "button" at bounding box center [257, 389] width 5 height 5
click at [1094, 533] on div "40m" at bounding box center [1165, 431] width 312 height 555
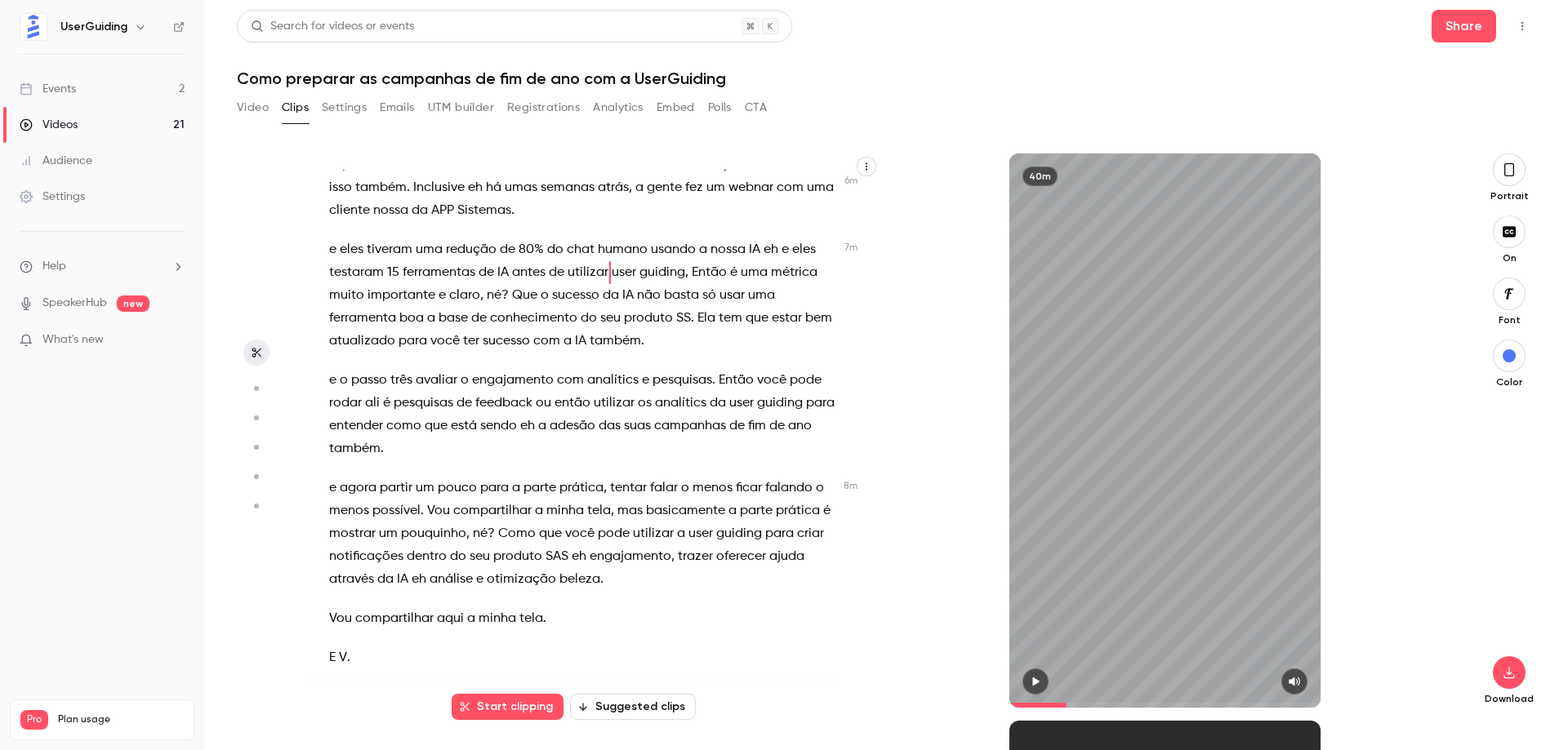
click at [556, 568] on span "otimização" at bounding box center [521, 580] width 70 height 23
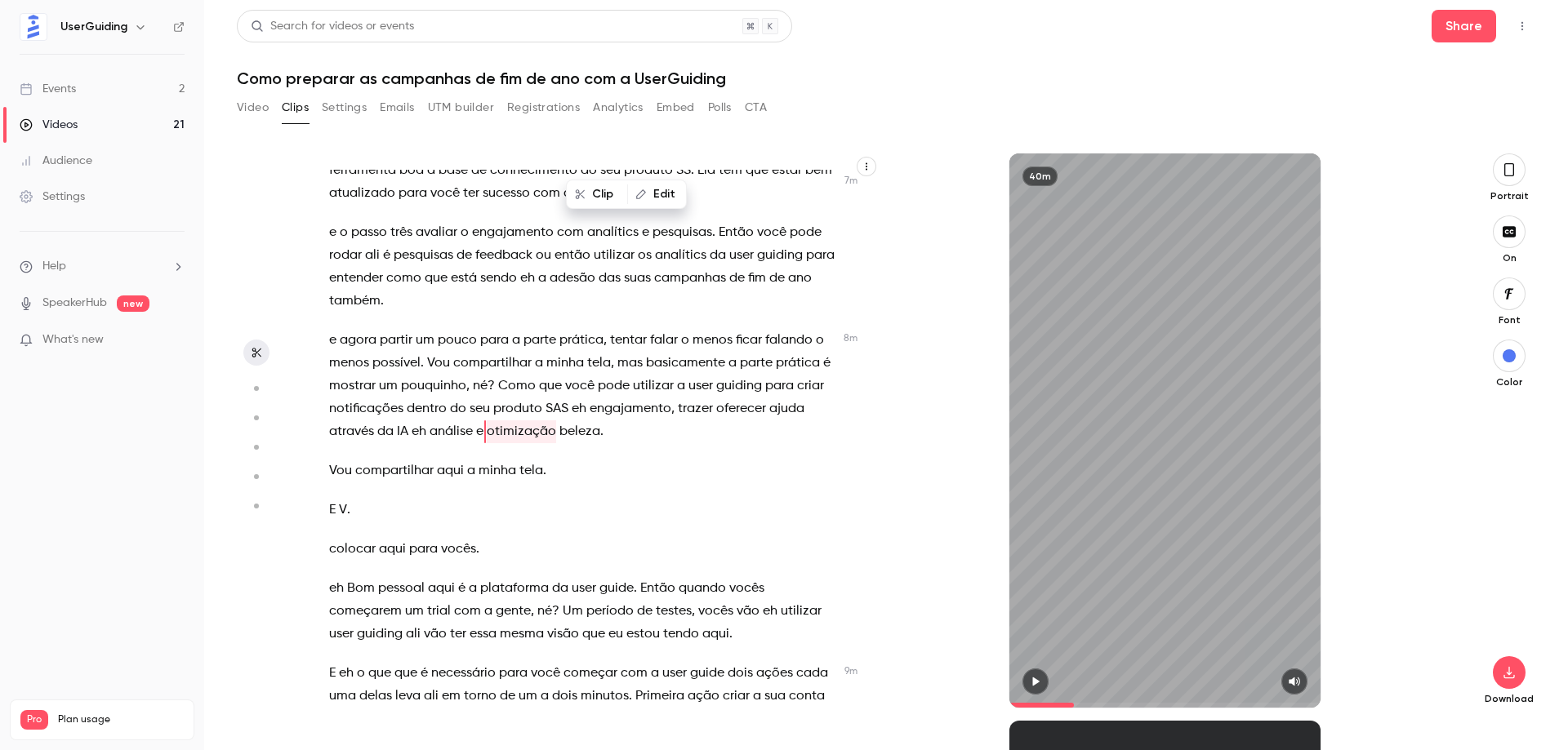
scroll to position [2863, 0]
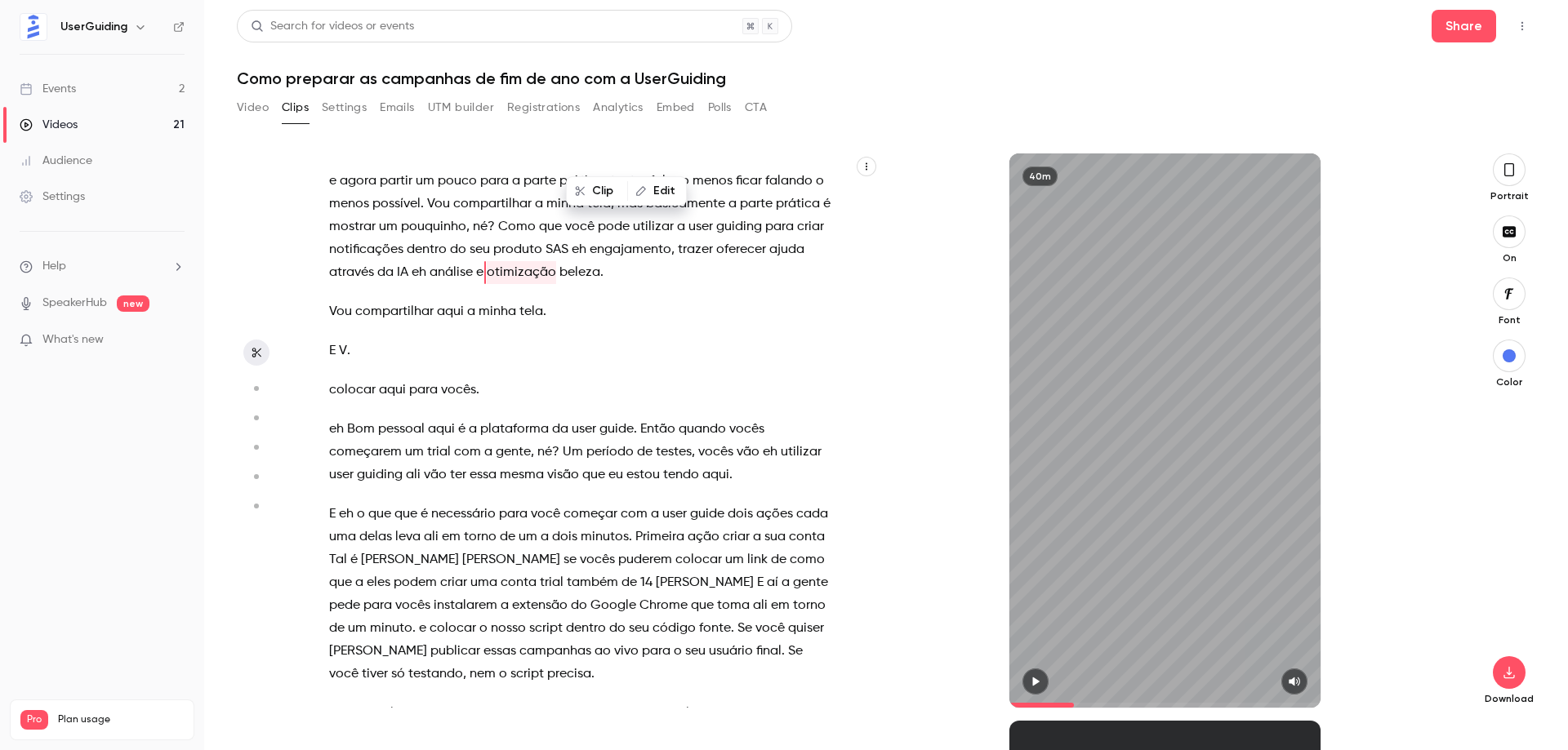
click at [474, 441] on span "com" at bounding box center [467, 452] width 27 height 23
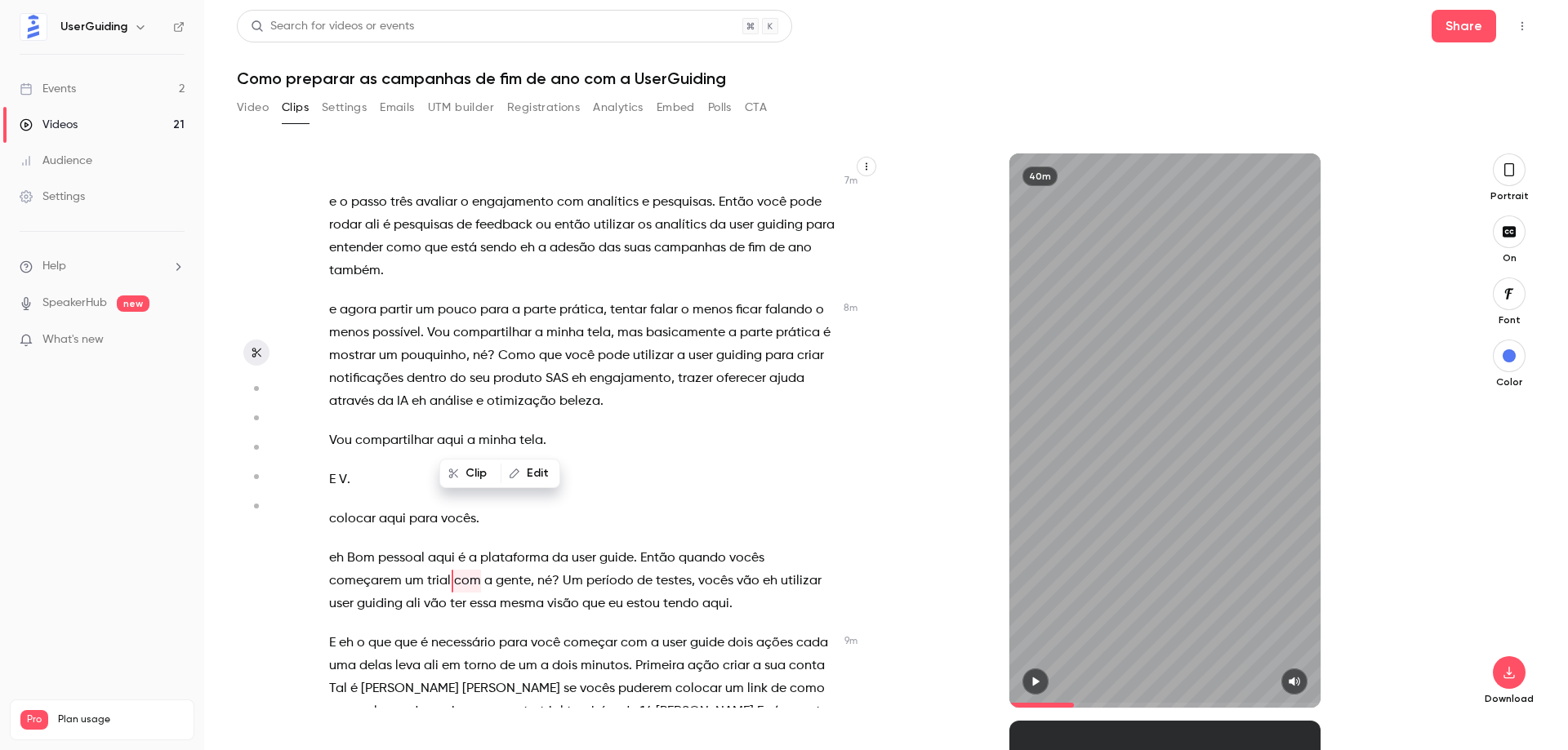
scroll to position [2716, 0]
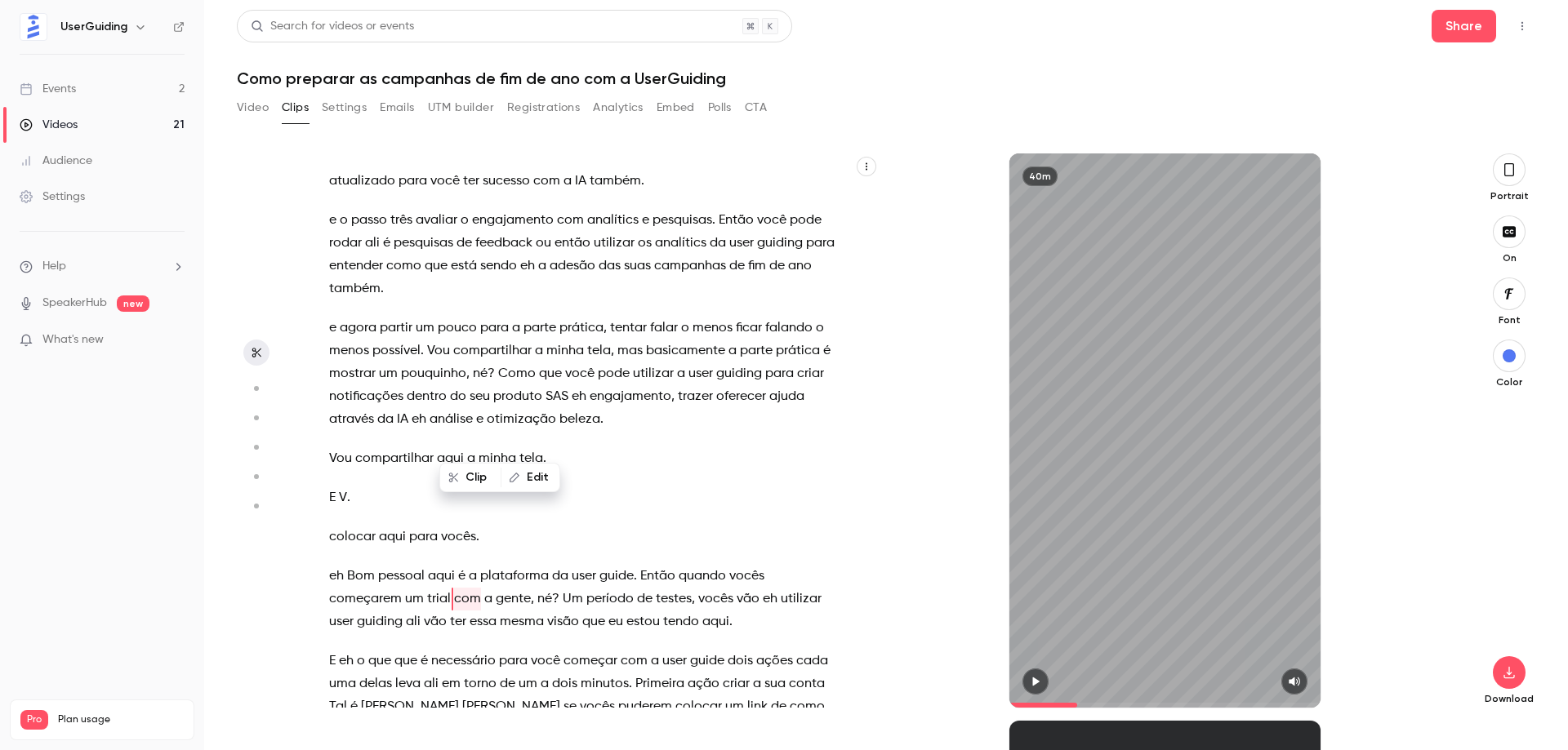
click at [333, 448] on span "Vou" at bounding box center [340, 459] width 23 height 23
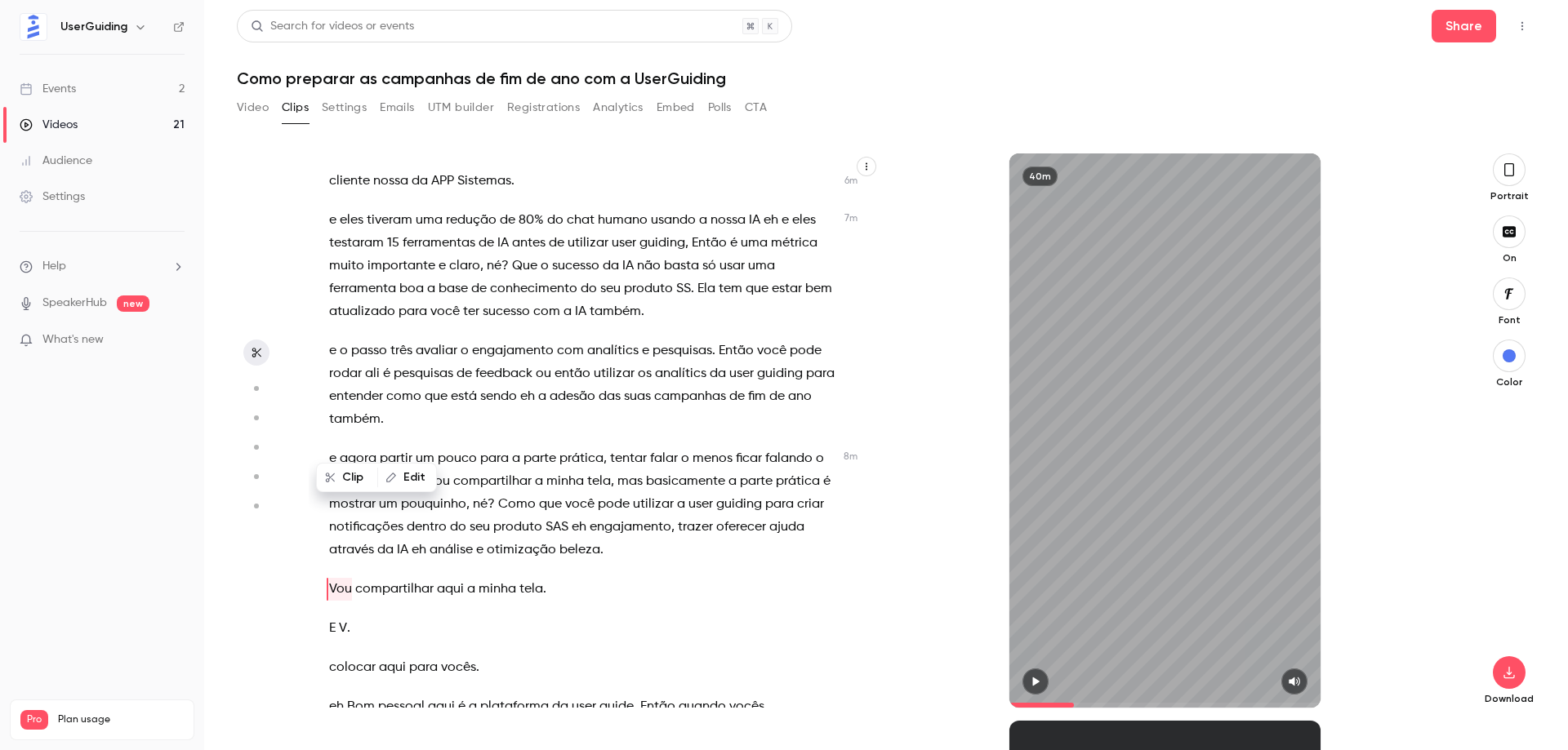
scroll to position [2575, 0]
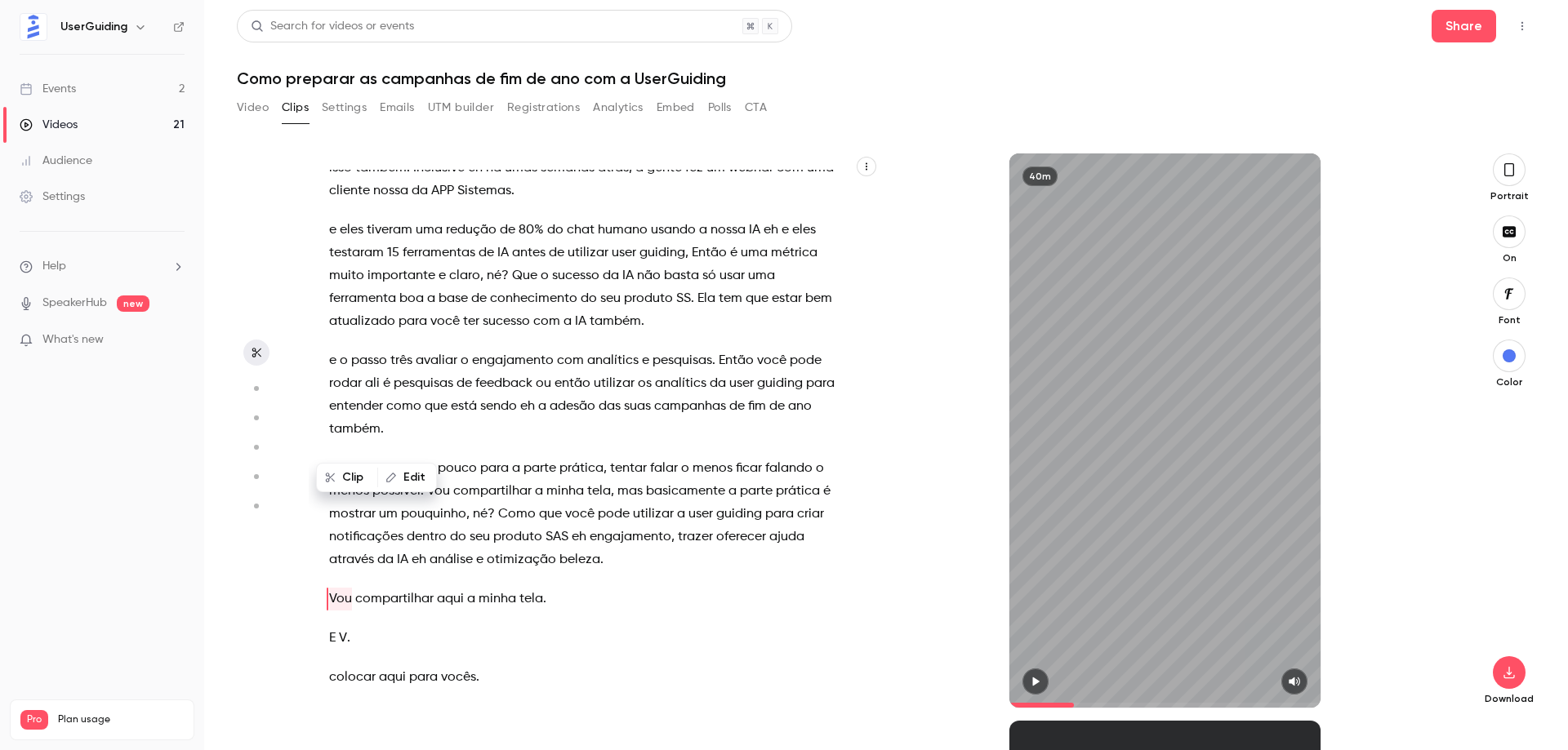
click at [1029, 681] on icon "button" at bounding box center [1035, 681] width 13 height 11
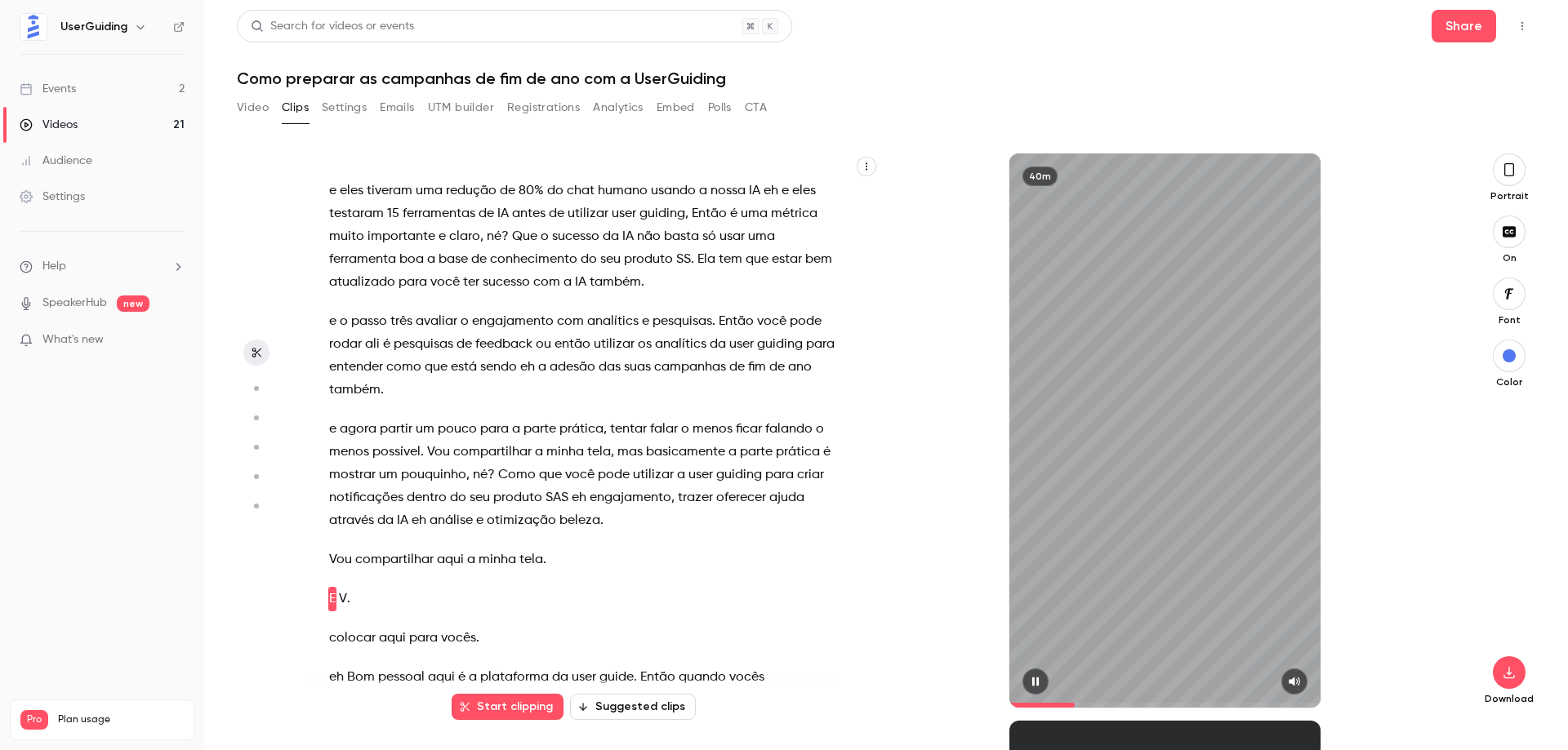
click at [339, 666] on span "eh" at bounding box center [336, 678] width 15 height 23
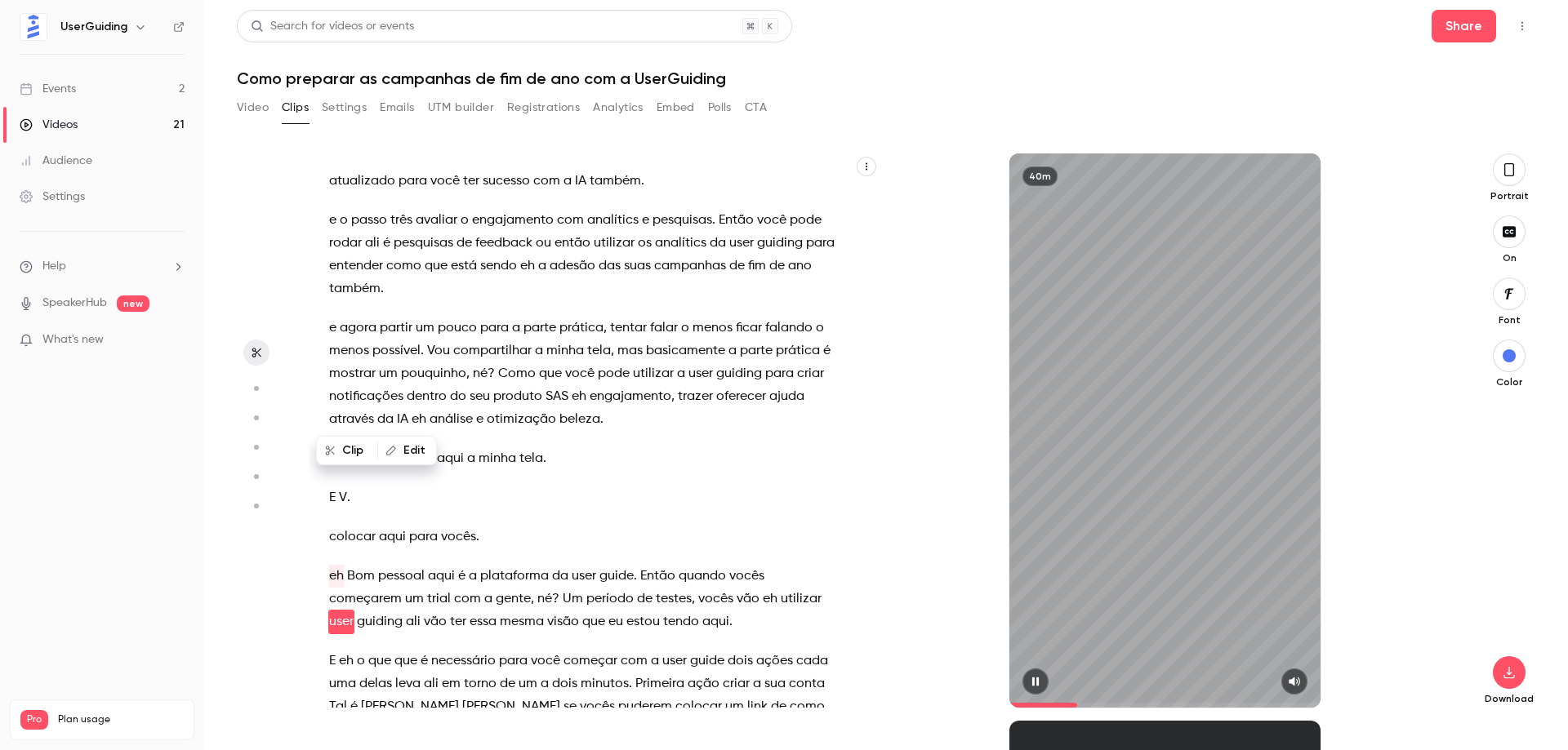
scroll to position [2739, 0]
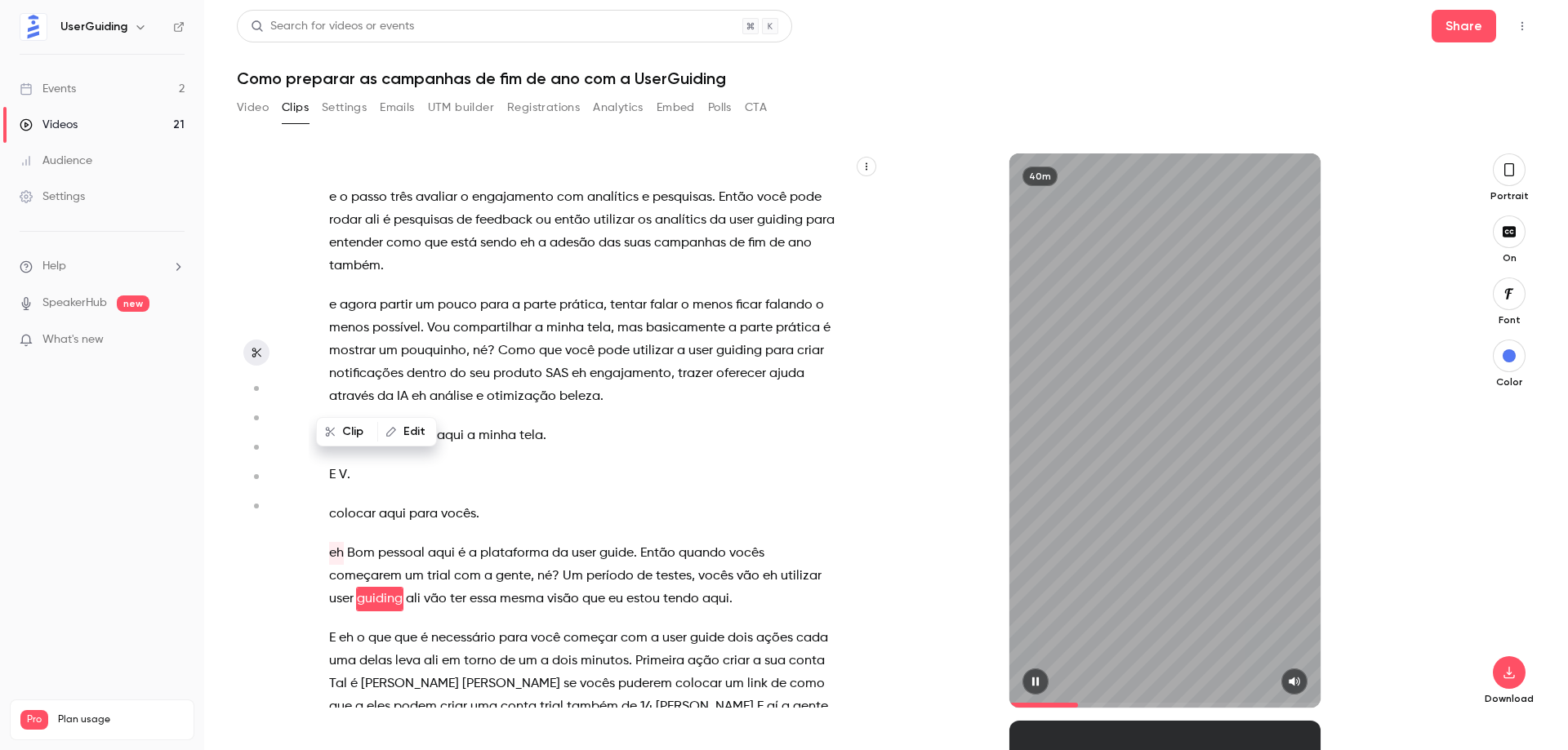
click at [495, 588] on span "essa" at bounding box center [482, 599] width 27 height 23
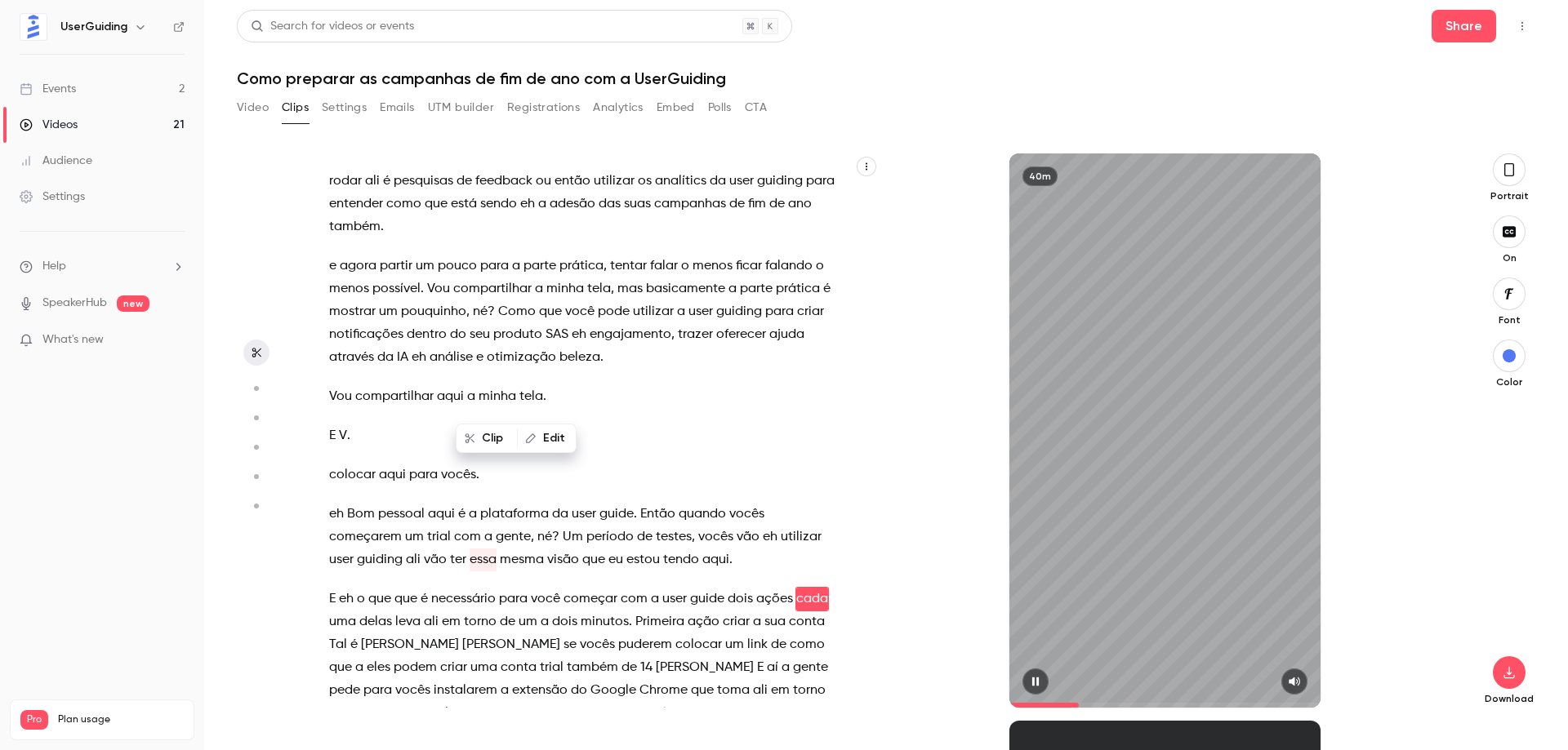
scroll to position [2801, 0]
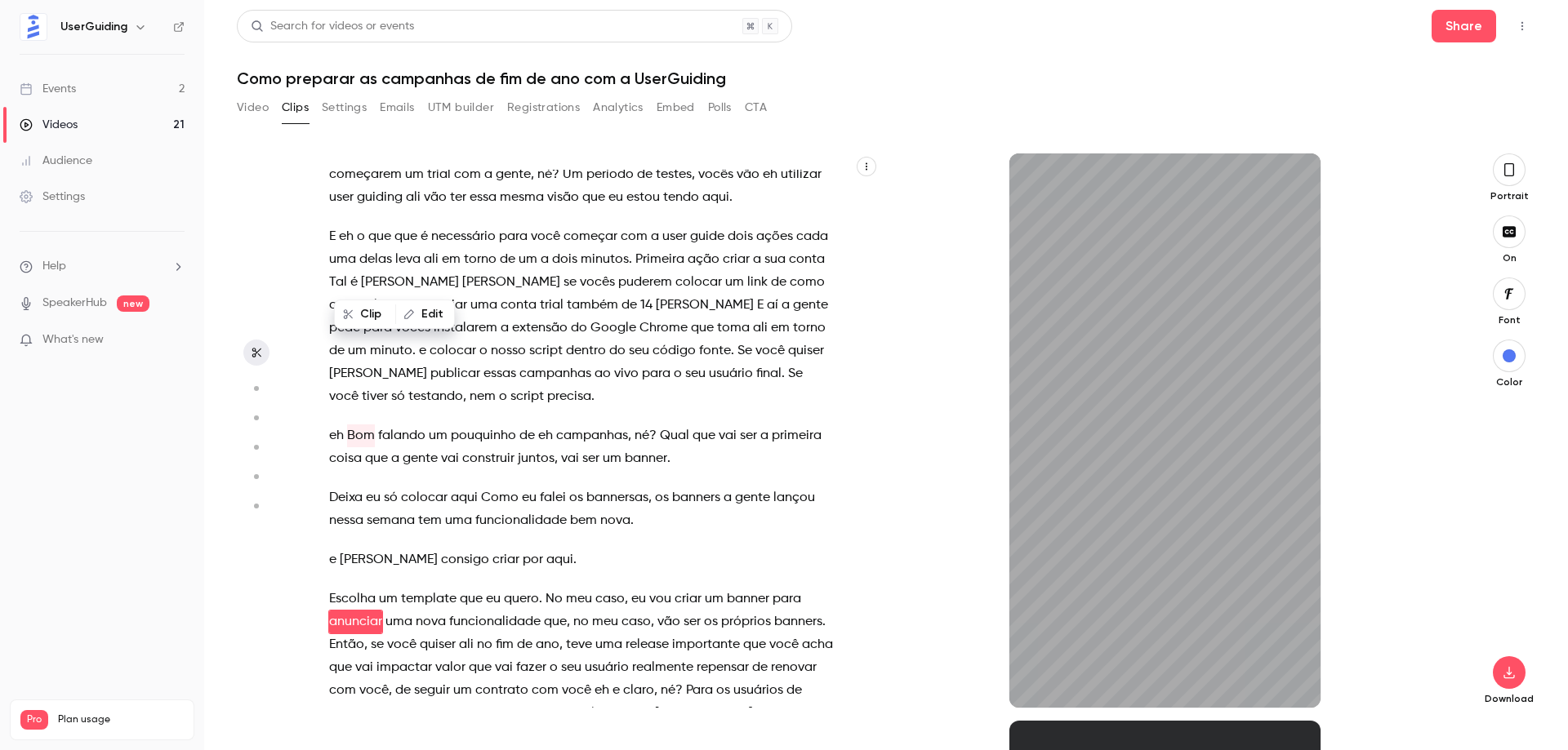
scroll to position [3164, 0]
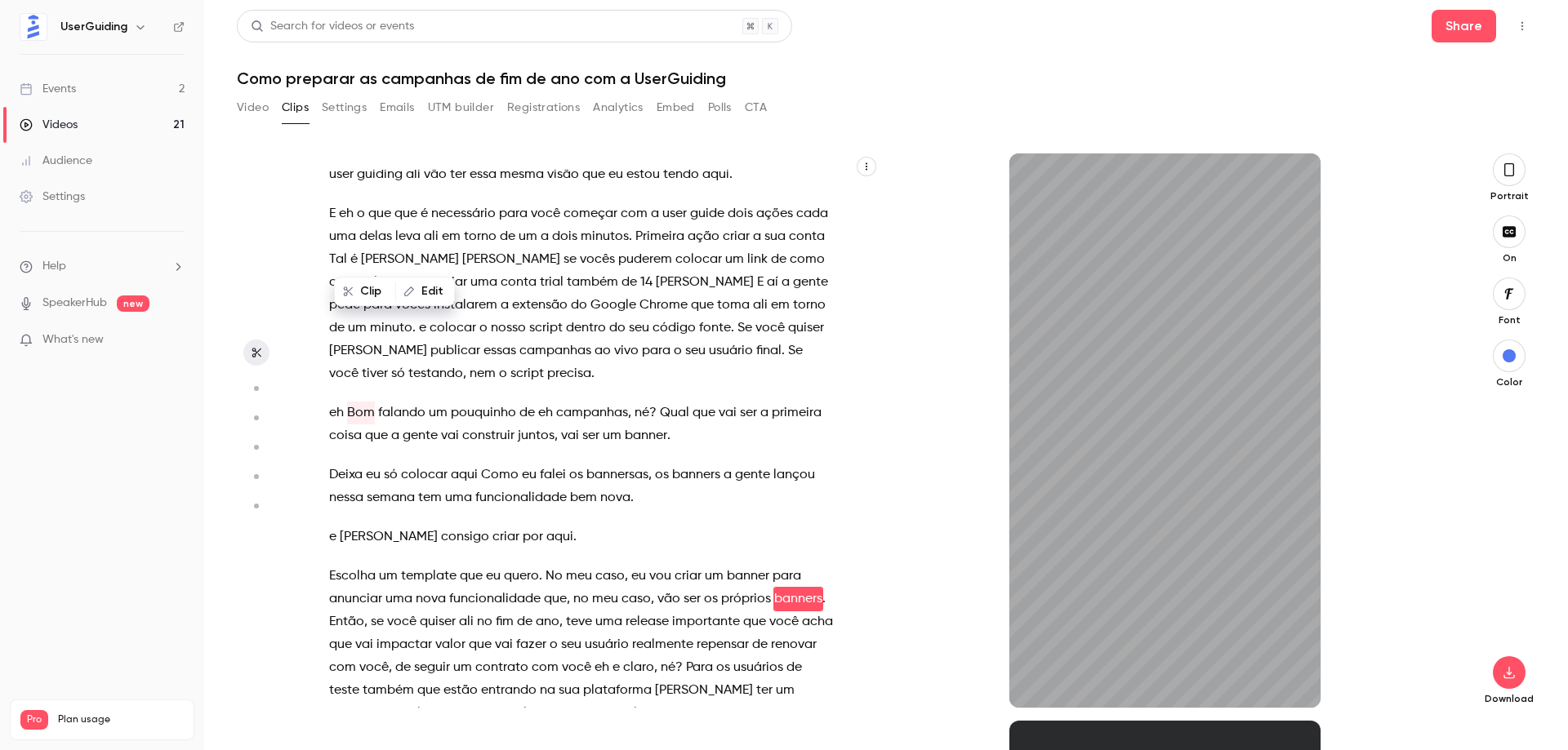
type input "*****"
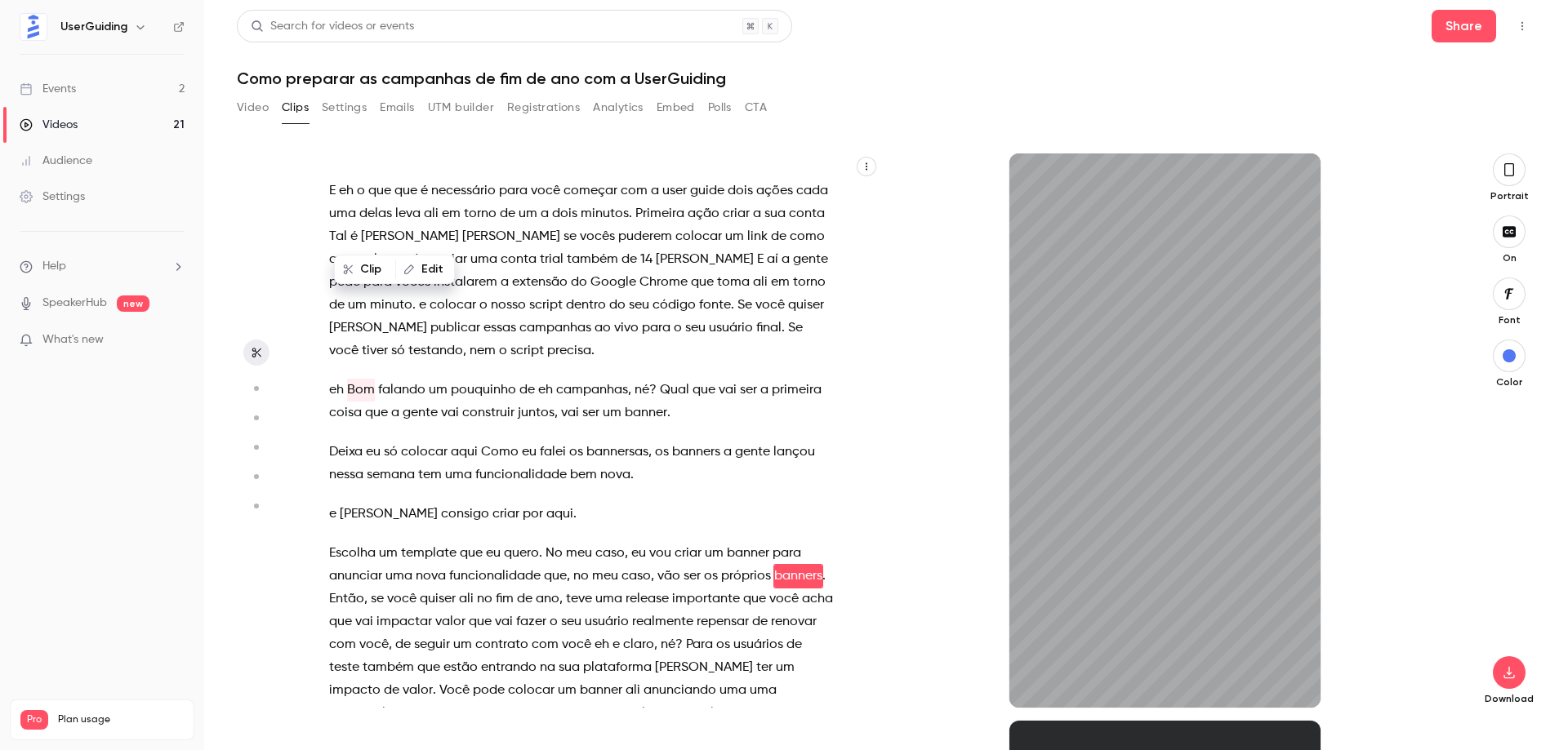
click at [249, 105] on button "Video" at bounding box center [252, 108] width 32 height 26
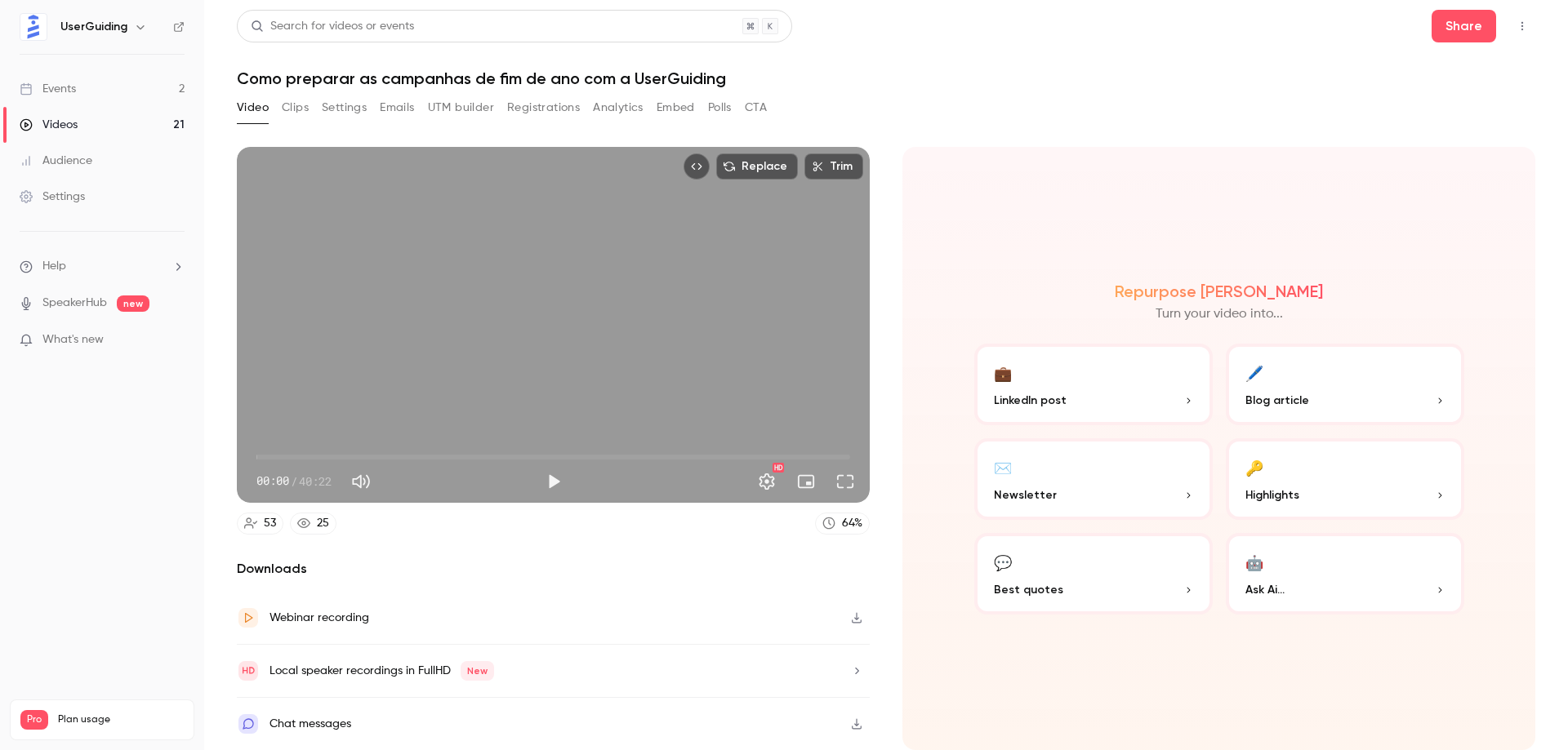
click at [400, 367] on div "Replace Trim 00:00 00:00 / 40:22 HD" at bounding box center [553, 325] width 633 height 356
click at [374, 456] on span "00:00" at bounding box center [553, 457] width 593 height 26
click at [434, 455] on span "08:00" at bounding box center [553, 457] width 593 height 26
click at [417, 454] on span "10:53" at bounding box center [553, 457] width 593 height 26
click at [456, 451] on span "13:29" at bounding box center [553, 457] width 593 height 26
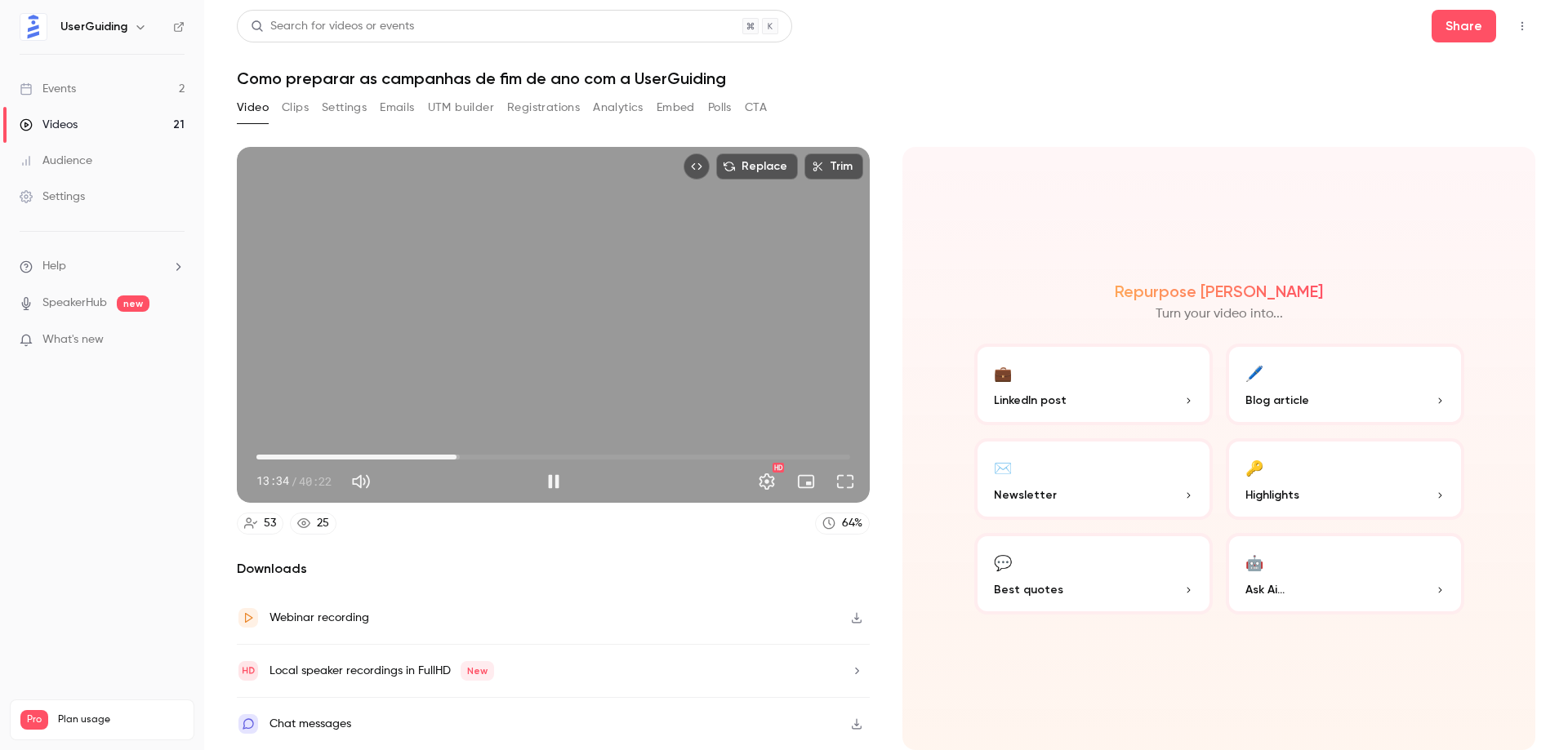
click at [456, 350] on div "Replace Trim 13:34 13:34 / 40:22 HD" at bounding box center [553, 325] width 633 height 356
click at [456, 350] on div "Replace Trim 13:35 13:35 / 40:22 HD" at bounding box center [553, 325] width 633 height 356
click at [447, 351] on div "Replace Trim 13:35 13:35 / 40:22 HD" at bounding box center [553, 325] width 633 height 356
click at [555, 480] on button "Play" at bounding box center [554, 482] width 33 height 33
click at [422, 456] on span "11:16" at bounding box center [553, 457] width 593 height 26
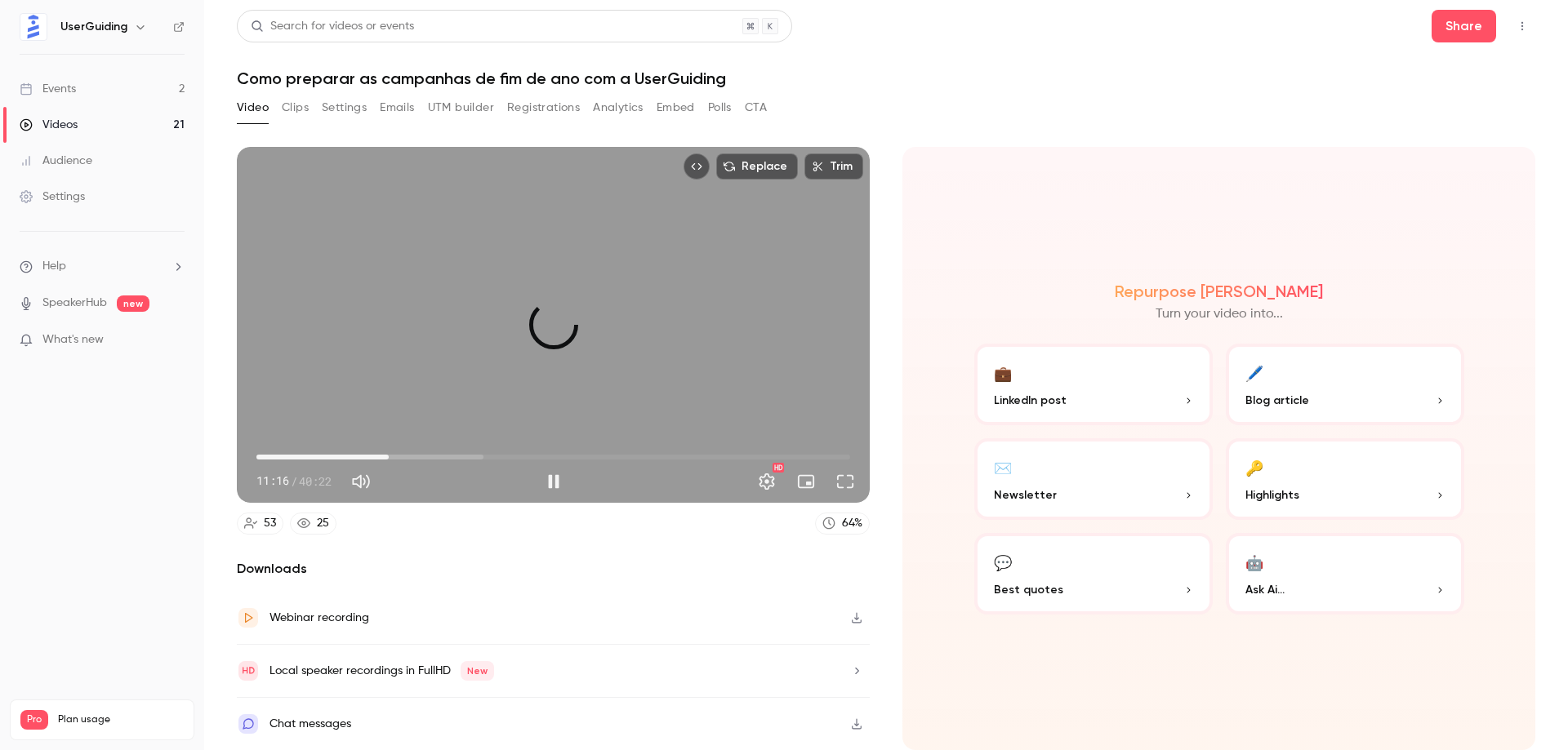
click at [388, 456] on span "08:59" at bounding box center [553, 457] width 593 height 26
click at [373, 454] on span "09:00" at bounding box center [553, 457] width 593 height 26
click at [375, 455] on span "07:57" at bounding box center [374, 457] width 5 height 5
click at [382, 455] on span "08:29" at bounding box center [381, 457] width 5 height 5
click at [385, 456] on span "08:33" at bounding box center [382, 457] width 5 height 5
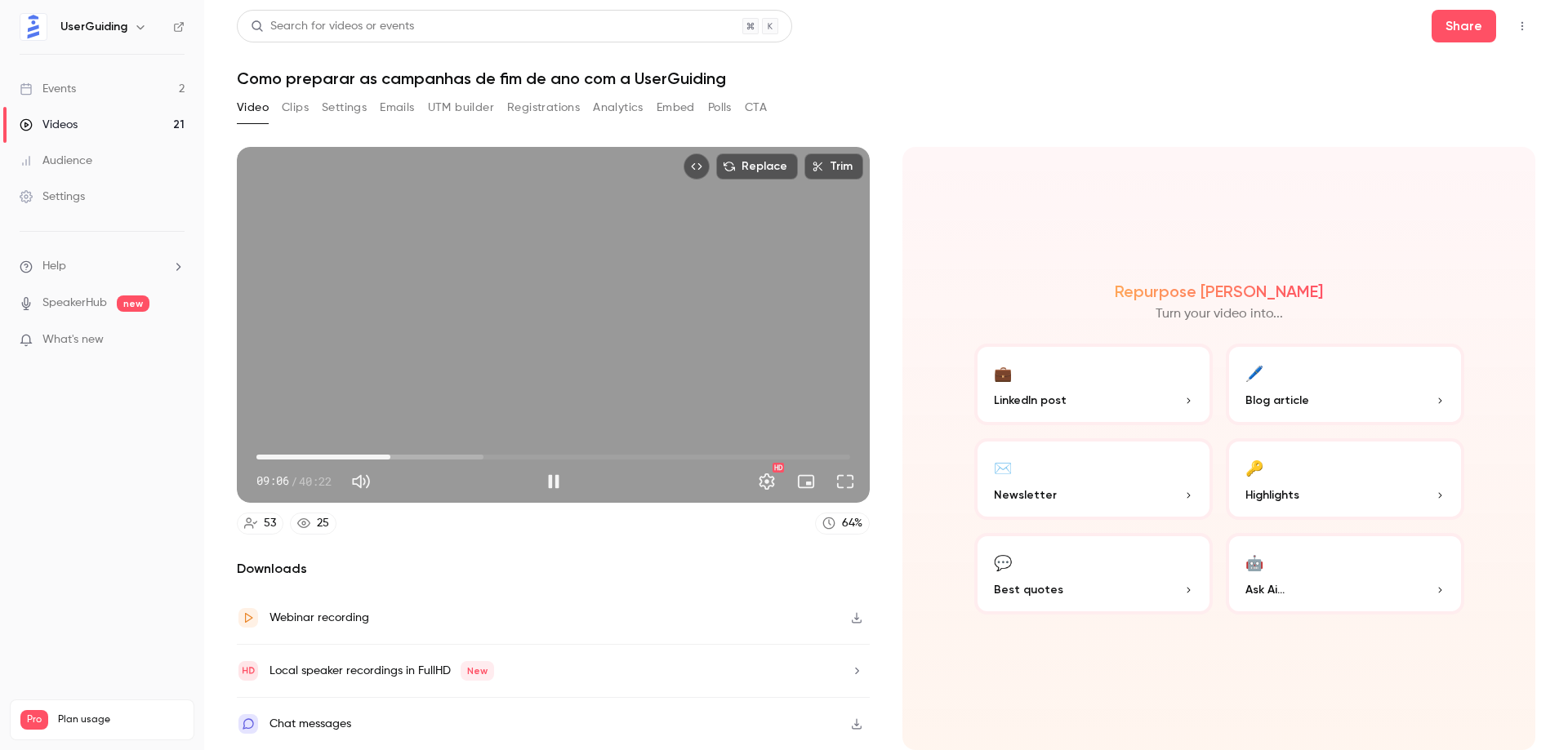
click at [393, 456] on span "09:06" at bounding box center [390, 457] width 5 height 5
click at [397, 456] on span "09:23" at bounding box center [394, 457] width 5 height 5
click at [555, 479] on button "Pause" at bounding box center [554, 482] width 33 height 33
type input "*****"
click at [437, 378] on div "Replace Trim 10:05 10:05 / 40:22 HD" at bounding box center [553, 325] width 633 height 356
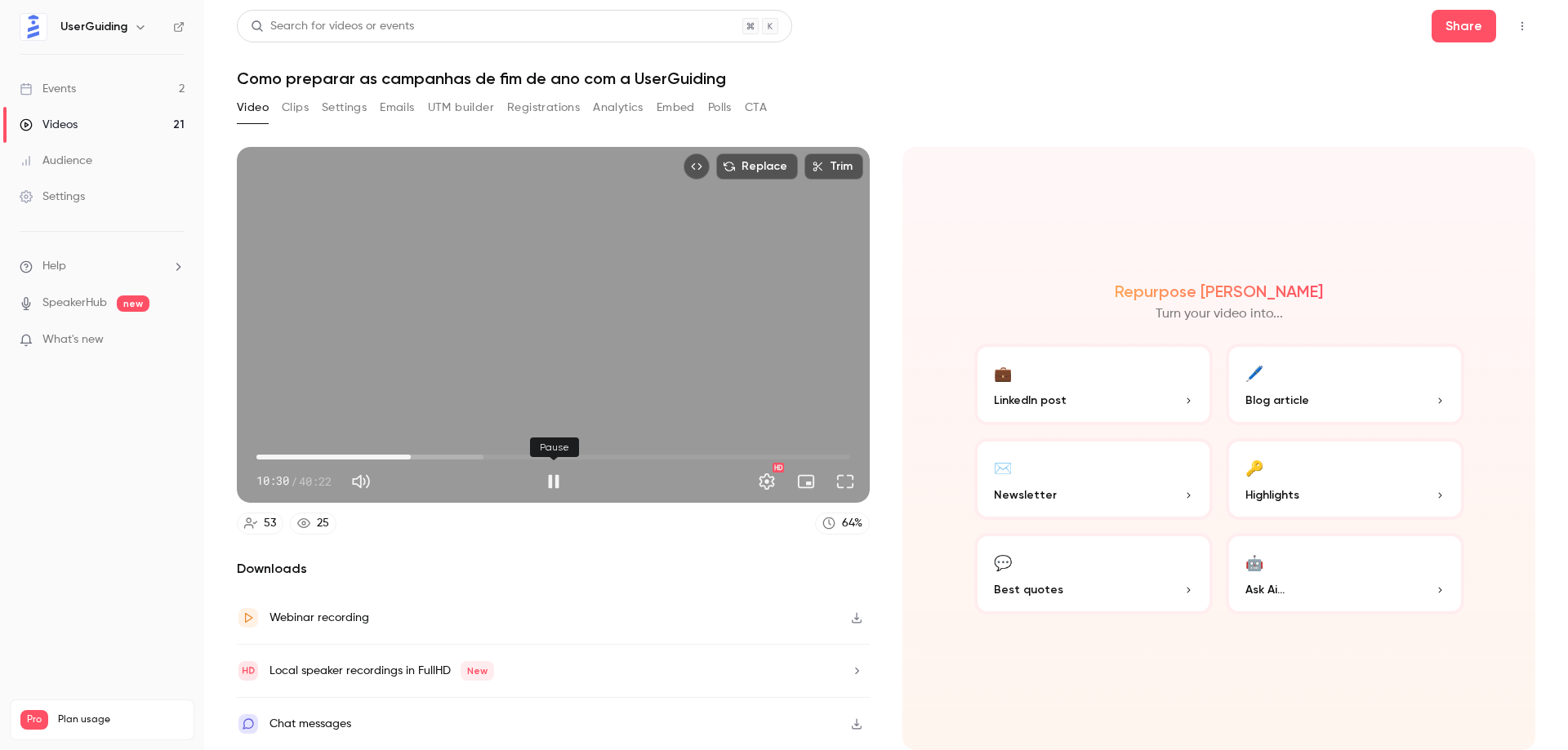
click at [554, 480] on button "Pause" at bounding box center [554, 482] width 33 height 33
click at [537, 466] on button "Play" at bounding box center [554, 482] width 33 height 33
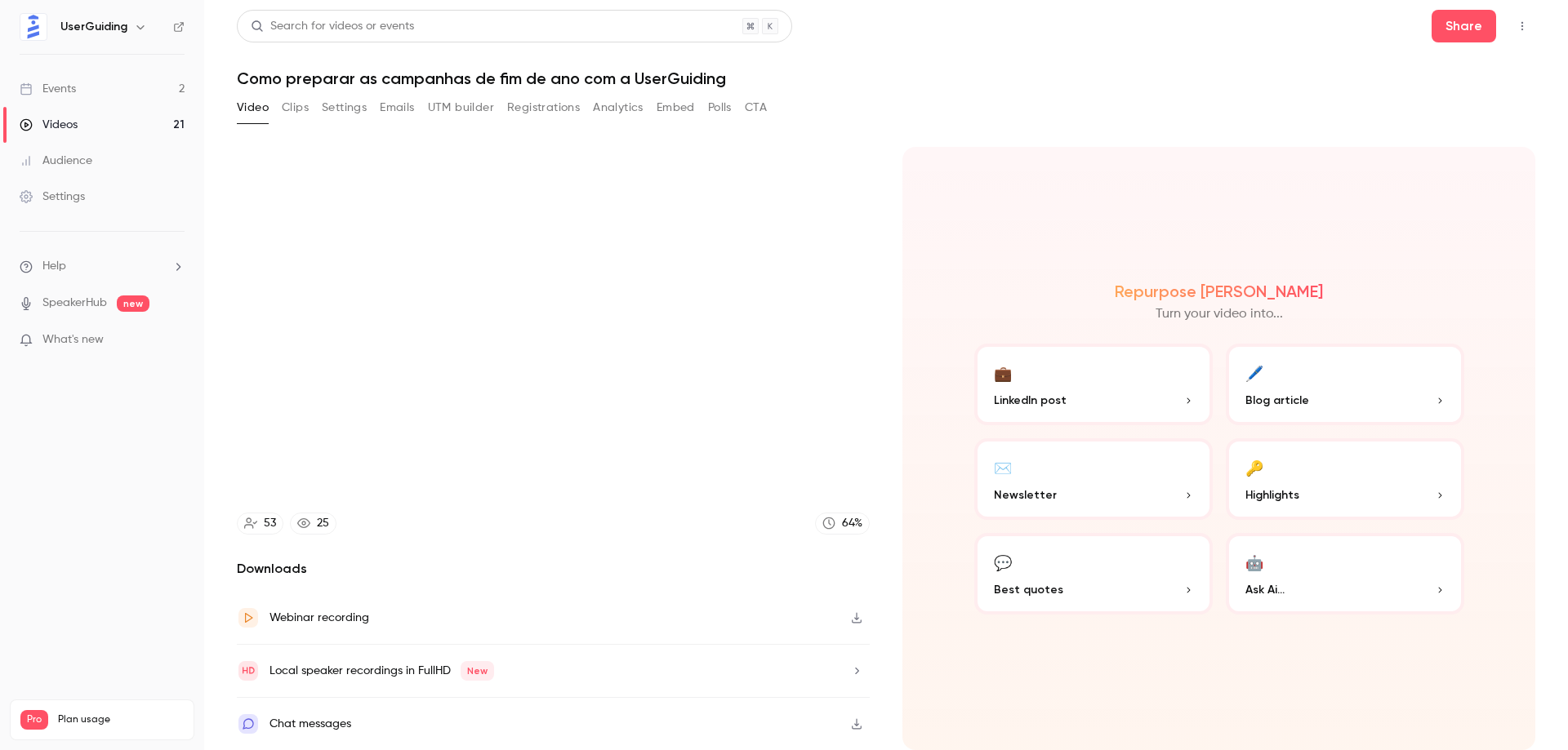
click at [708, 313] on video at bounding box center [553, 325] width 633 height 356
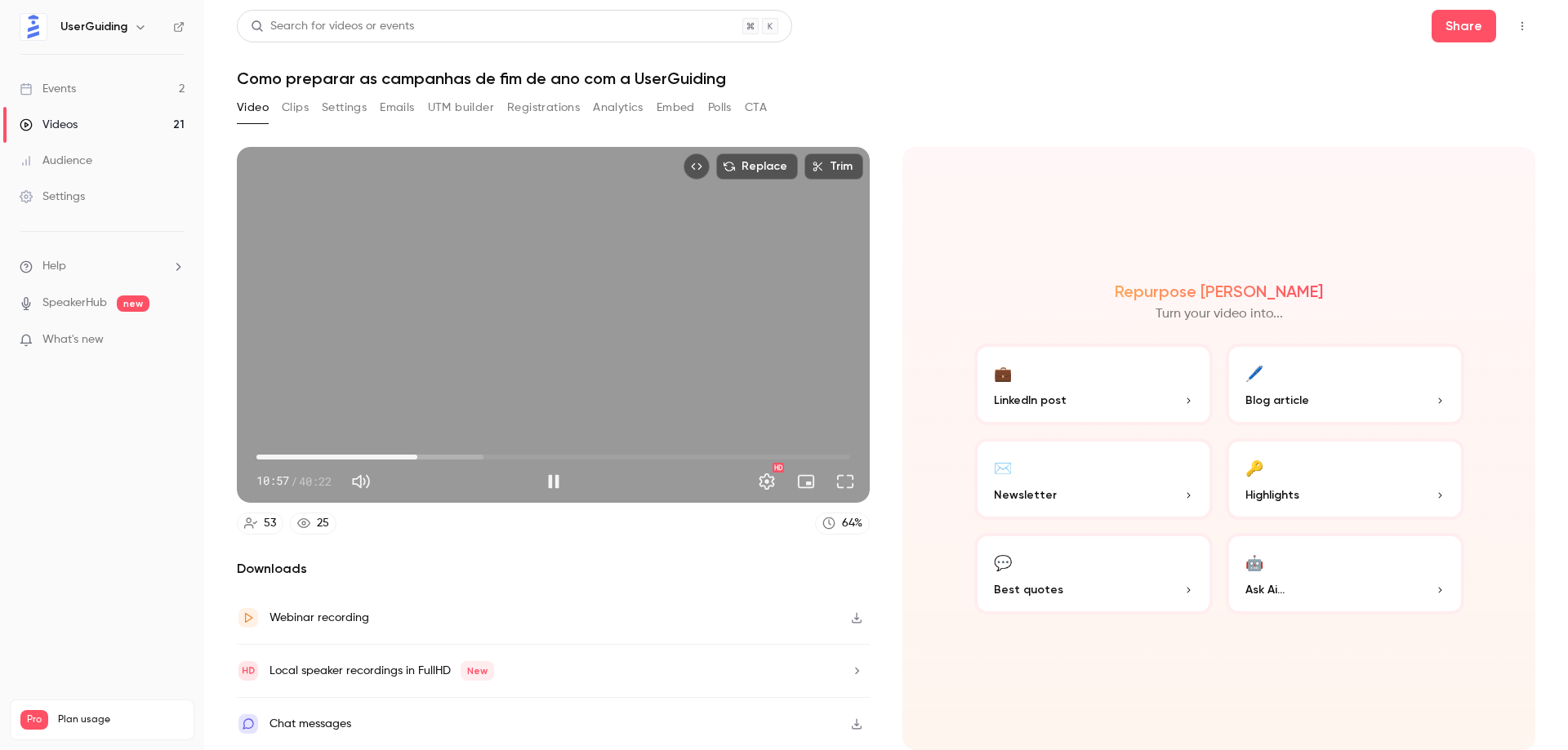
click at [584, 344] on div "Replace Trim 10:57 10:57 / 40:22 HD" at bounding box center [553, 325] width 633 height 356
type input "*****"
